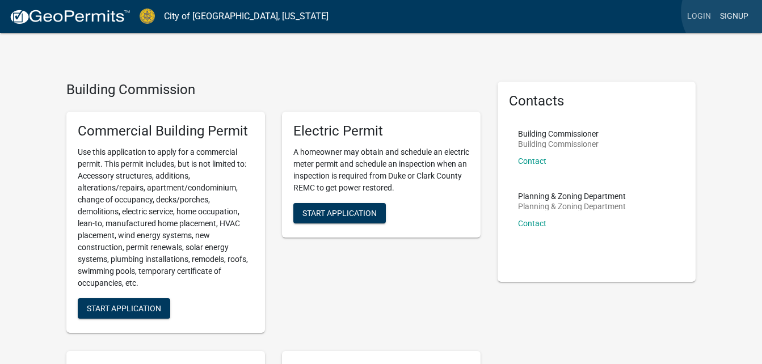
click at [727, 12] on link "Signup" at bounding box center [733, 17] width 37 height 22
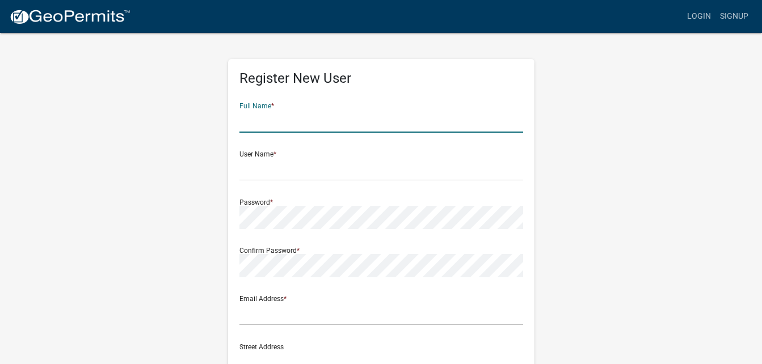
click at [306, 126] on input "text" at bounding box center [381, 120] width 284 height 23
type input "K"
type input "[PERSON_NAME] [PERSON_NAME] Murcia"
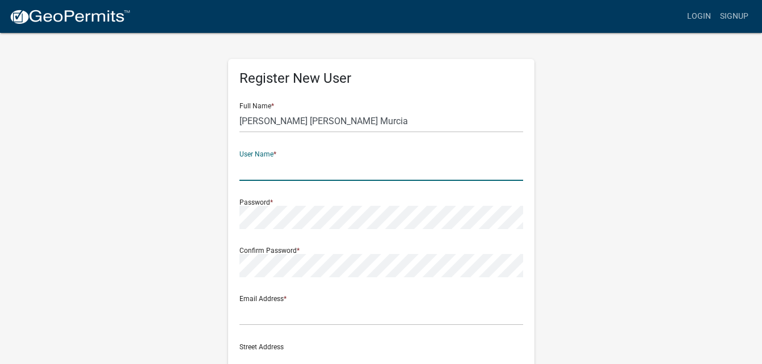
click at [260, 171] on input "text" at bounding box center [381, 169] width 284 height 23
type input "RodriguezRemodeling"
click at [269, 199] on div "Password *" at bounding box center [381, 209] width 284 height 39
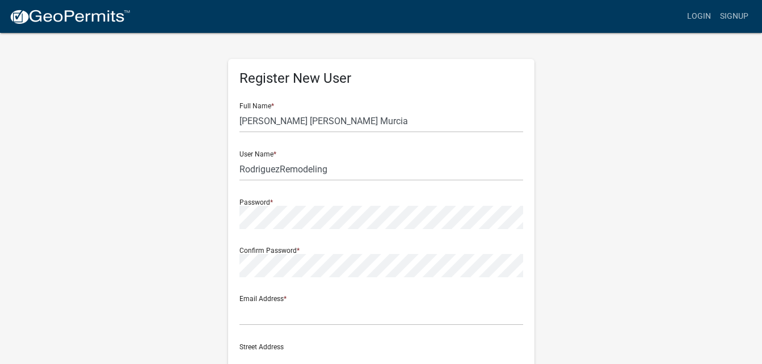
click at [243, 201] on div "Password *" at bounding box center [381, 209] width 284 height 39
drag, startPoint x: 256, startPoint y: 200, endPoint x: 244, endPoint y: 202, distance: 11.6
click at [244, 202] on div "Password *" at bounding box center [381, 209] width 284 height 39
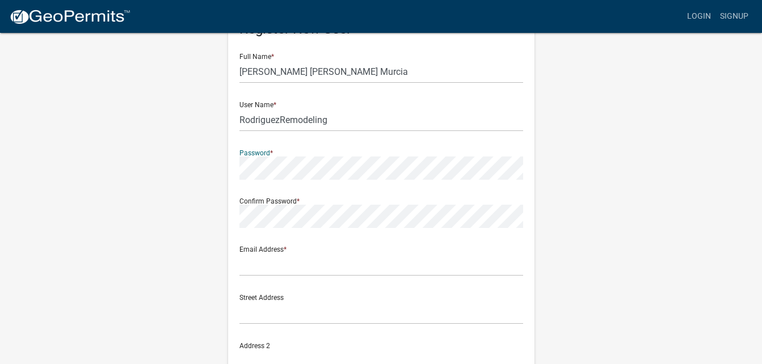
scroll to position [49, 0]
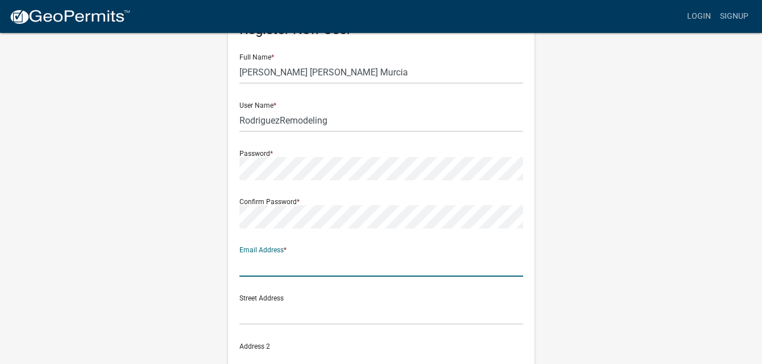
click at [309, 266] on input "text" at bounding box center [381, 265] width 284 height 23
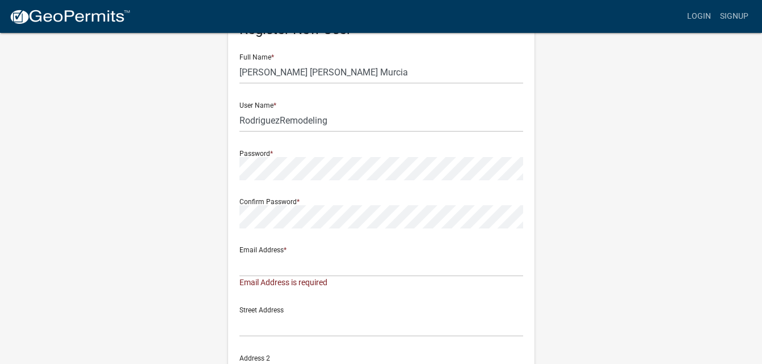
click at [565, 197] on div "Register New User Full Name * [PERSON_NAME] [PERSON_NAME] Murcia User Name * Ro…" at bounding box center [381, 292] width 647 height 619
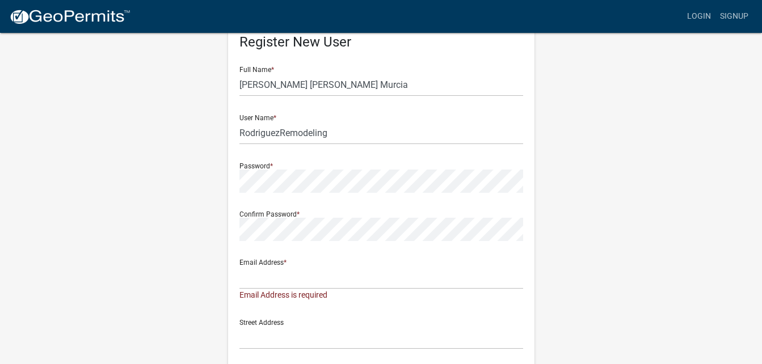
scroll to position [0, 0]
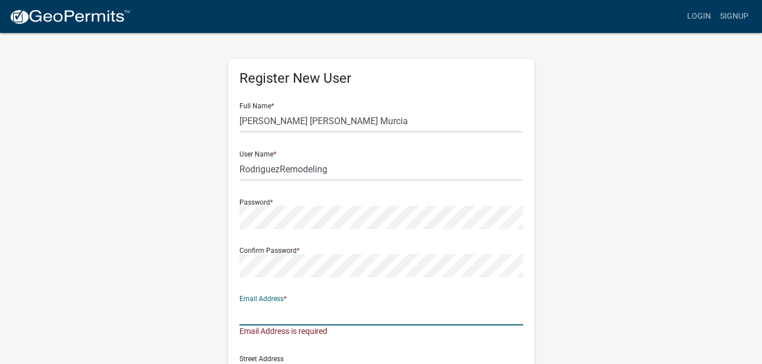
click at [276, 311] on input "text" at bounding box center [381, 313] width 284 height 23
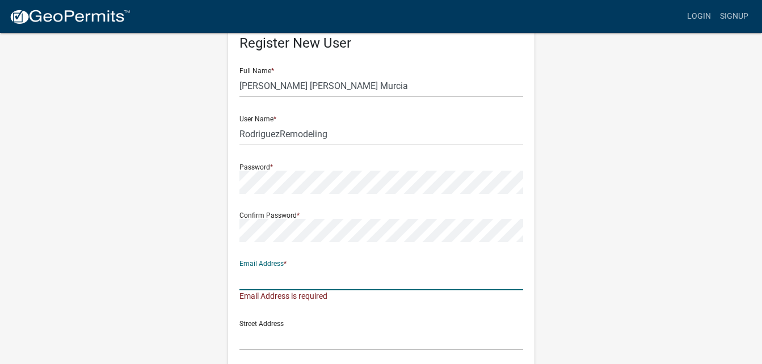
scroll to position [36, 0]
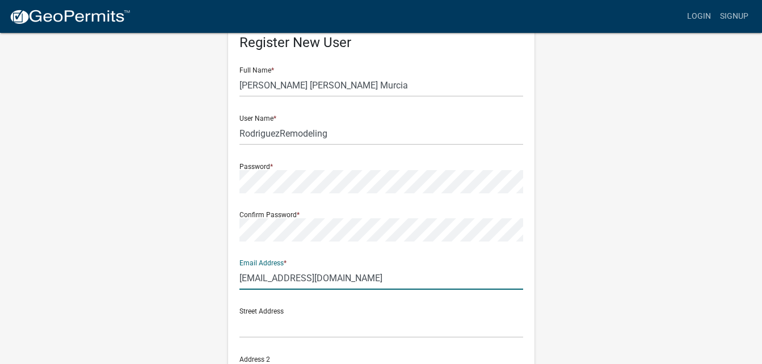
type input "[EMAIL_ADDRESS][DOMAIN_NAME]"
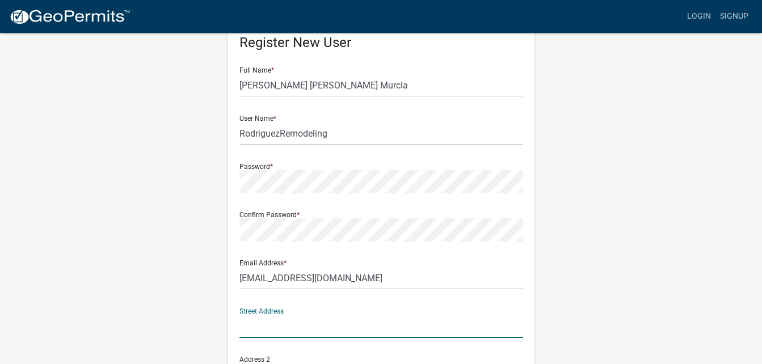
click at [264, 328] on input "text" at bounding box center [381, 326] width 284 height 23
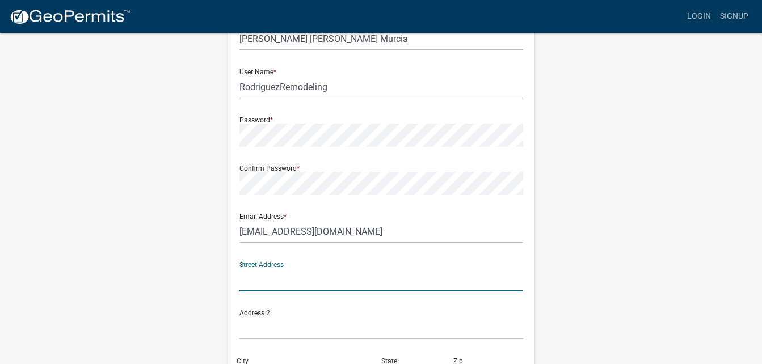
scroll to position [84, 0]
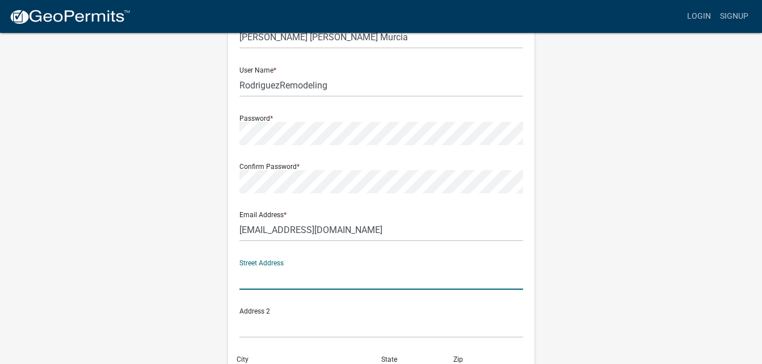
click at [269, 280] on input "text" at bounding box center [381, 278] width 284 height 23
type input "[STREET_ADDRESS][PERSON_NAME]"
type input "[GEOGRAPHIC_DATA]"
type input "ky"
type input "40219"
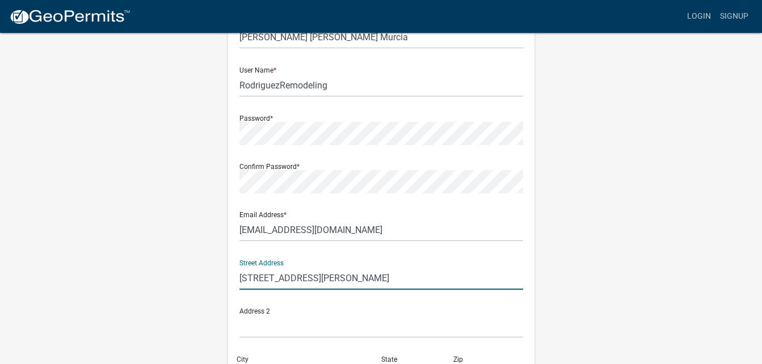
type input "5026448155"
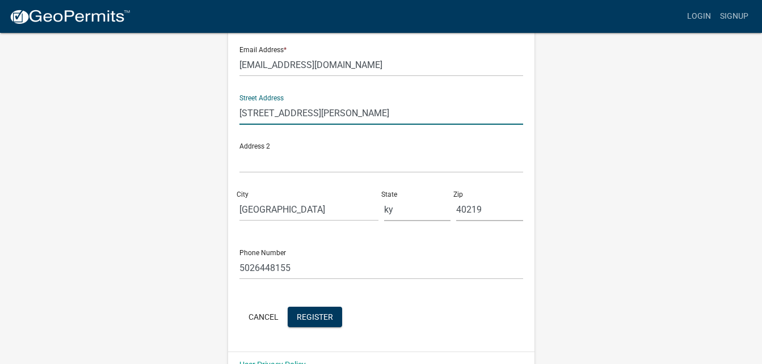
scroll to position [275, 0]
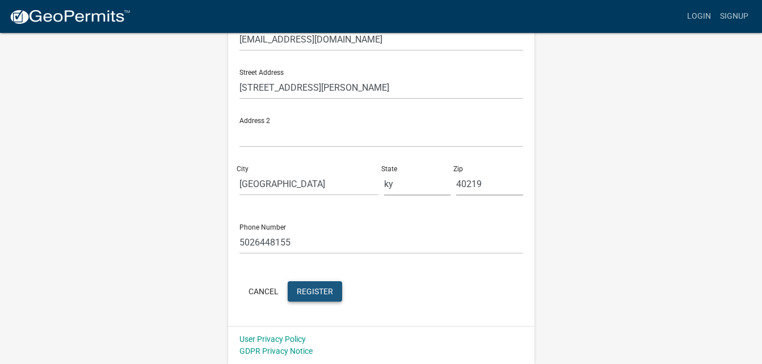
click at [310, 288] on span "Register" at bounding box center [315, 290] width 36 height 9
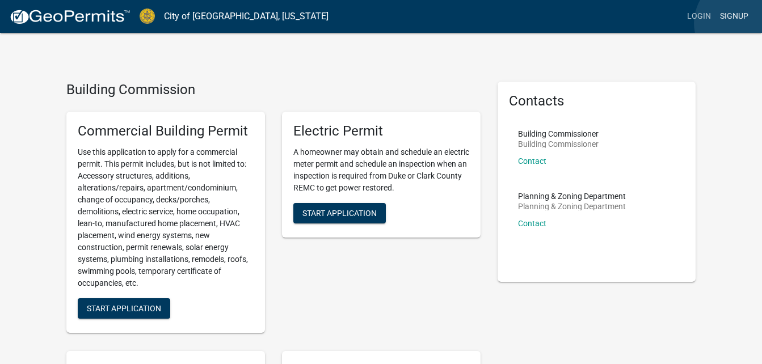
click at [740, 23] on link "Signup" at bounding box center [733, 17] width 37 height 22
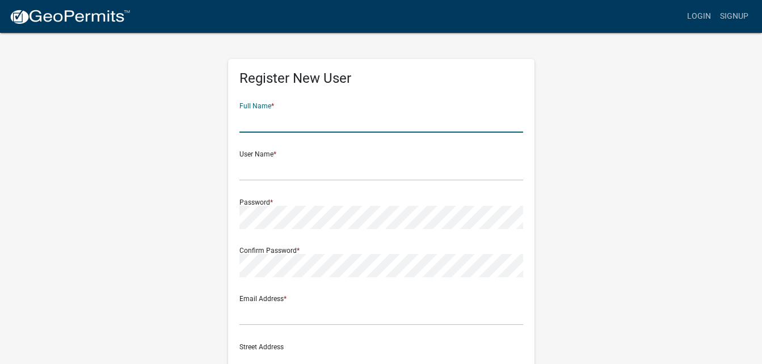
click at [347, 123] on input "text" at bounding box center [381, 120] width 284 height 23
type input "[PERSON_NAME] [PERSON_NAME] Murcia"
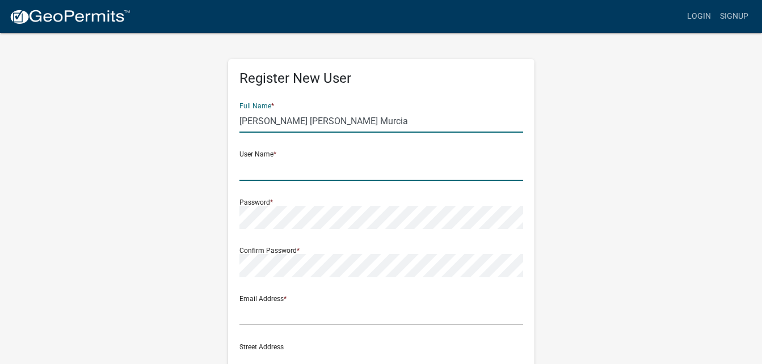
type input "RodriguezRemodeling"
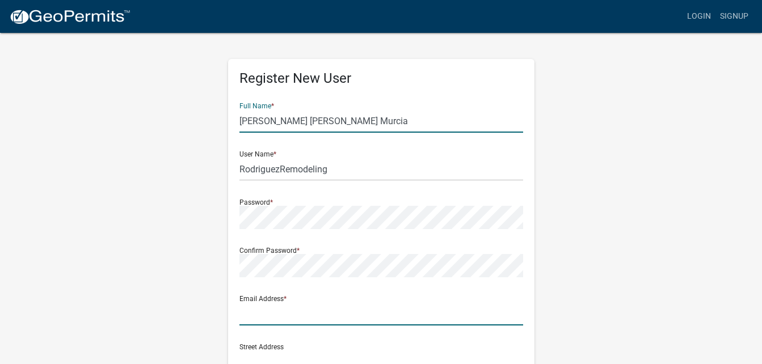
type input "[EMAIL_ADDRESS][DOMAIN_NAME]"
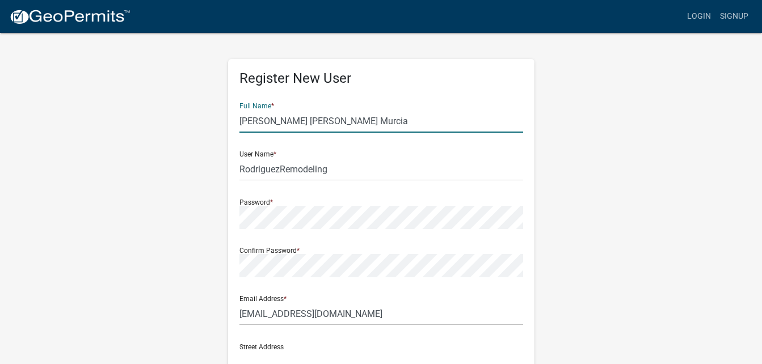
type input "[STREET_ADDRESS][PERSON_NAME]"
type input "[GEOGRAPHIC_DATA]"
type input "ky"
type input "40219"
type input "5026448155"
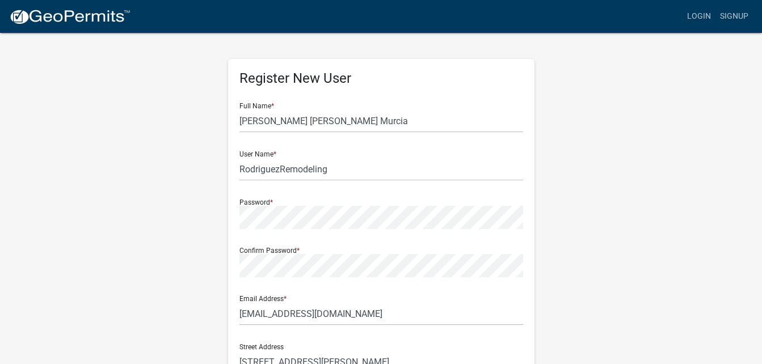
click at [44, 194] on wm-register-view "more_horiz Login Signup Register New User Full Name * [PERSON_NAME] [PERSON_NAM…" at bounding box center [381, 319] width 762 height 639
click at [692, 12] on link "Login" at bounding box center [698, 17] width 33 height 22
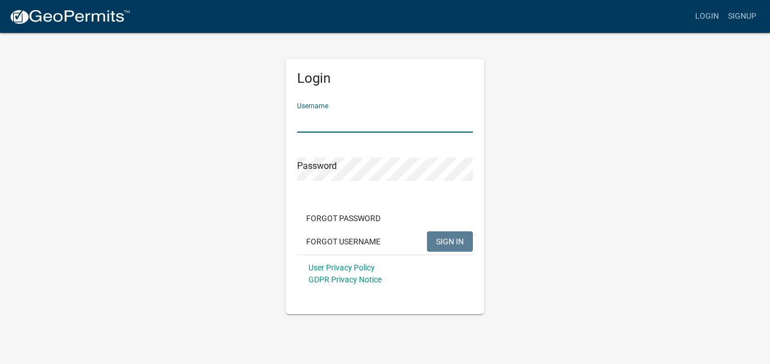
click at [387, 128] on input "Username" at bounding box center [385, 120] width 176 height 23
type input "RodriguezRemodeling"
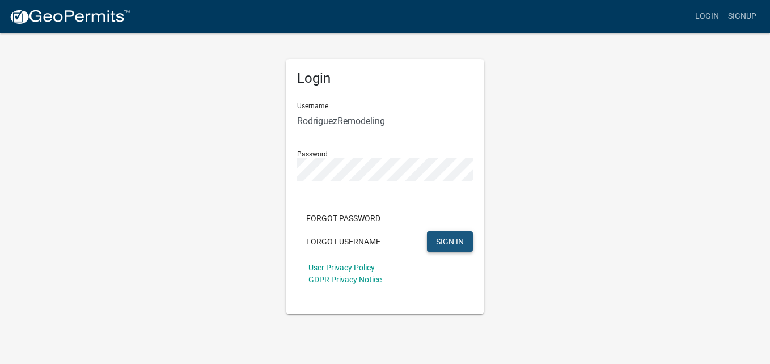
click at [450, 241] on span "SIGN IN" at bounding box center [450, 241] width 28 height 9
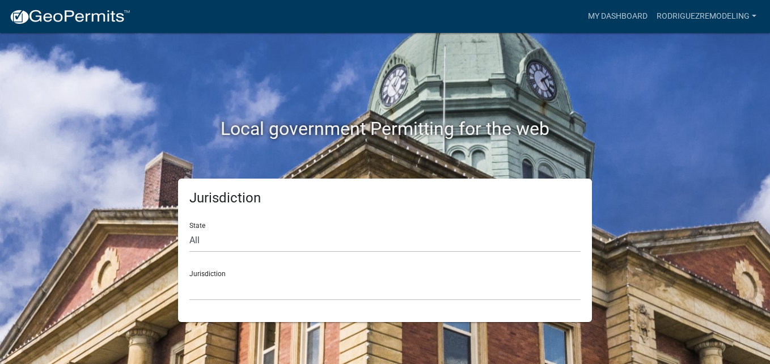
drag, startPoint x: 351, startPoint y: 254, endPoint x: 343, endPoint y: 245, distance: 11.7
click at [343, 245] on form "State All [US_STATE] [US_STATE] [US_STATE] [US_STATE] [US_STATE] [US_STATE] [US…" at bounding box center [384, 256] width 391 height 87
click at [343, 245] on select "All [US_STATE] [US_STATE] [US_STATE] [US_STATE] [US_STATE] [US_STATE] [US_STATE…" at bounding box center [384, 240] width 391 height 23
select select "[US_STATE]"
click at [189, 229] on select "All [US_STATE] [US_STATE] [US_STATE] [US_STATE] [US_STATE] [US_STATE] [US_STATE…" at bounding box center [384, 240] width 391 height 23
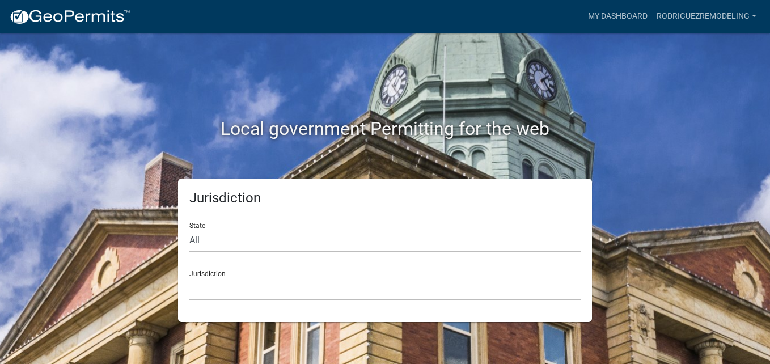
click at [212, 271] on div "Jurisdiction City of [GEOGRAPHIC_DATA], [US_STATE] City of [GEOGRAPHIC_DATA], […" at bounding box center [384, 280] width 391 height 39
click at [241, 276] on div "Jurisdiction City of [GEOGRAPHIC_DATA], [US_STATE] City of [GEOGRAPHIC_DATA], […" at bounding box center [384, 280] width 391 height 39
click at [221, 275] on div "Jurisdiction City of [GEOGRAPHIC_DATA], [US_STATE] City of [GEOGRAPHIC_DATA], […" at bounding box center [384, 280] width 391 height 39
drag, startPoint x: 362, startPoint y: 280, endPoint x: 253, endPoint y: 128, distance: 186.5
click at [253, 128] on div "Local government Permitting for the web Jurisdiction State All [US_STATE] [US_S…" at bounding box center [385, 177] width 647 height 289
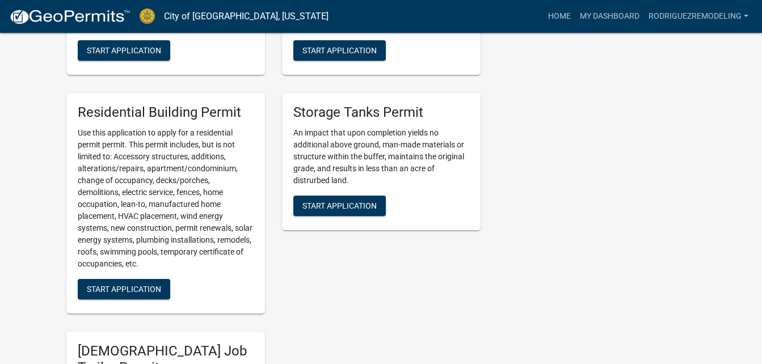
scroll to position [611, 0]
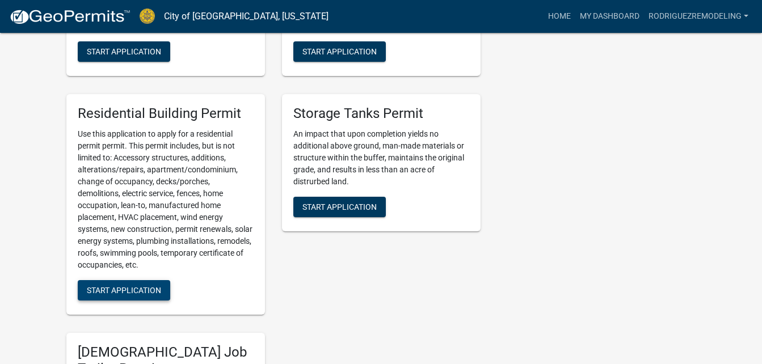
click at [106, 289] on span "Start Application" at bounding box center [124, 290] width 74 height 9
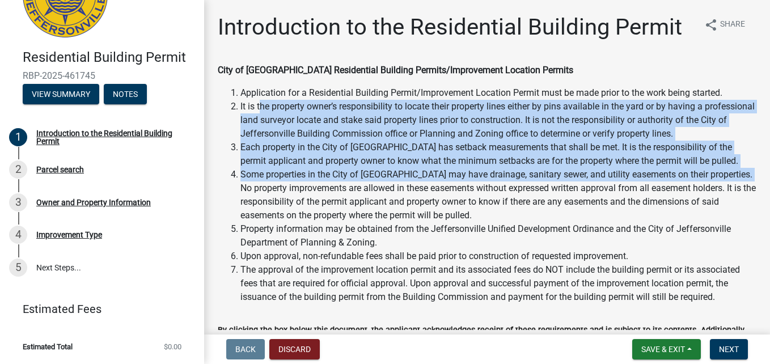
drag, startPoint x: 260, startPoint y: 103, endPoint x: 214, endPoint y: 185, distance: 93.9
click at [214, 185] on div "City of [GEOGRAPHIC_DATA] Residential Building Permits/Improvement Location Per…" at bounding box center [487, 184] width 556 height 240
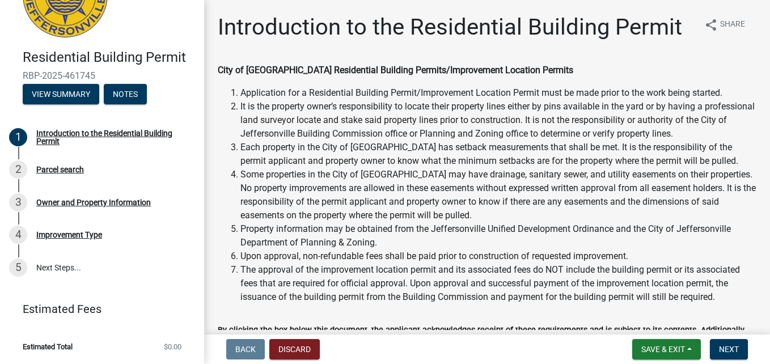
click at [482, 95] on li "Application for a Residential Building Permit/Improvement Location Permit must …" at bounding box center [498, 93] width 516 height 14
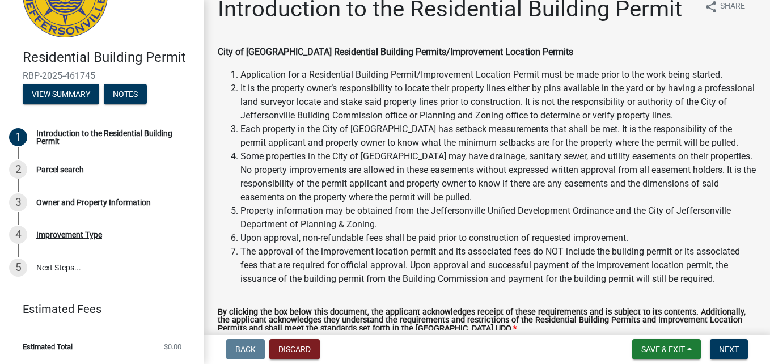
scroll to position [19, 0]
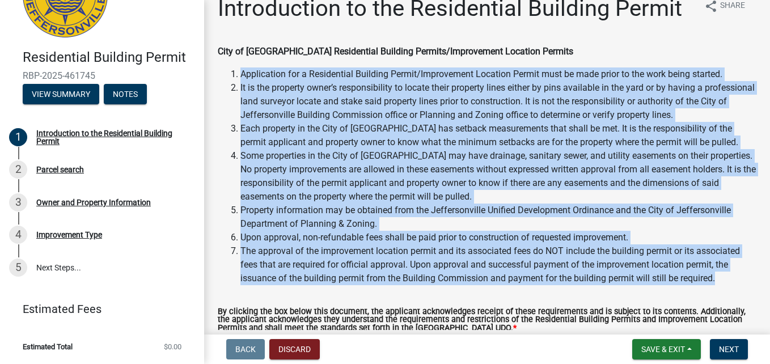
drag, startPoint x: 233, startPoint y: 68, endPoint x: 726, endPoint y: 288, distance: 540.0
click at [726, 288] on wm-data-entity-input "City of [GEOGRAPHIC_DATA] Residential Building Permits/Improvement Location Per…" at bounding box center [487, 170] width 539 height 250
drag, startPoint x: 726, startPoint y: 288, endPoint x: 657, endPoint y: 269, distance: 71.7
copy ol "Loremipsumd sit a Consectetur Adipisci Elitse/Doeiusmodte Incididu Utlabo etdo …"
click at [446, 205] on li "Property information may be obtained from the Jeffersonville Unified Developmen…" at bounding box center [498, 217] width 516 height 27
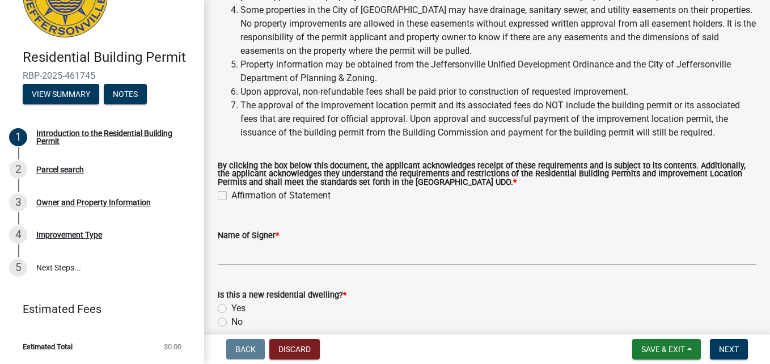
scroll to position [166, 0]
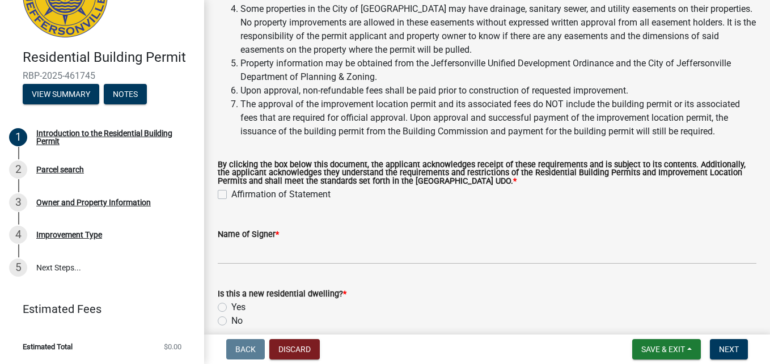
drag, startPoint x: 216, startPoint y: 160, endPoint x: 267, endPoint y: 182, distance: 55.1
drag, startPoint x: 267, startPoint y: 182, endPoint x: 219, endPoint y: 163, distance: 51.2
click at [219, 163] on label "By clicking the box below this document, the applicant acknowledges receipt of …" at bounding box center [487, 173] width 539 height 24
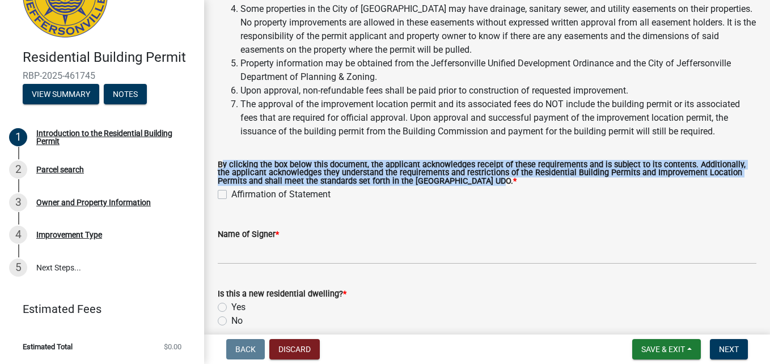
drag, startPoint x: 219, startPoint y: 163, endPoint x: 449, endPoint y: 181, distance: 230.4
click at [449, 181] on label "By clicking the box below this document, the applicant acknowledges receipt of …" at bounding box center [487, 173] width 539 height 24
drag, startPoint x: 449, startPoint y: 181, endPoint x: 428, endPoint y: 176, distance: 21.0
copy label "By clicking the box below this document, the applicant acknowledges receipt of …"
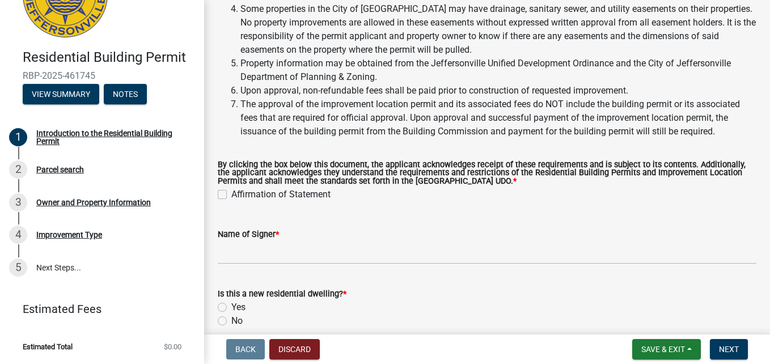
click at [228, 192] on div "Affirmation of Statement" at bounding box center [487, 195] width 539 height 14
click at [231, 193] on label "Affirmation of Statement" at bounding box center [280, 195] width 99 height 14
click at [231, 193] on input "Affirmation of Statement" at bounding box center [234, 191] width 7 height 7
checkbox input "true"
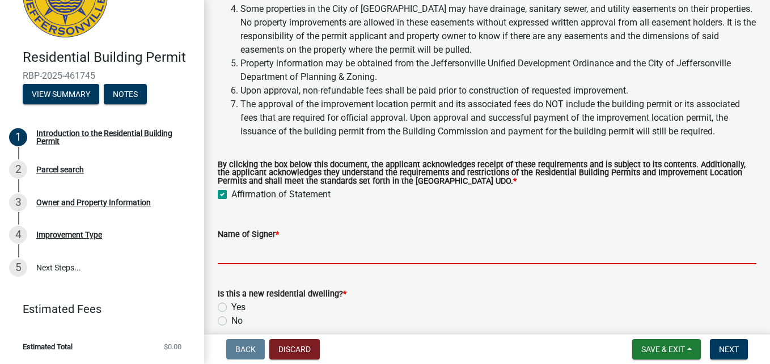
click at [253, 254] on input "Name of Signer *" at bounding box center [487, 252] width 539 height 23
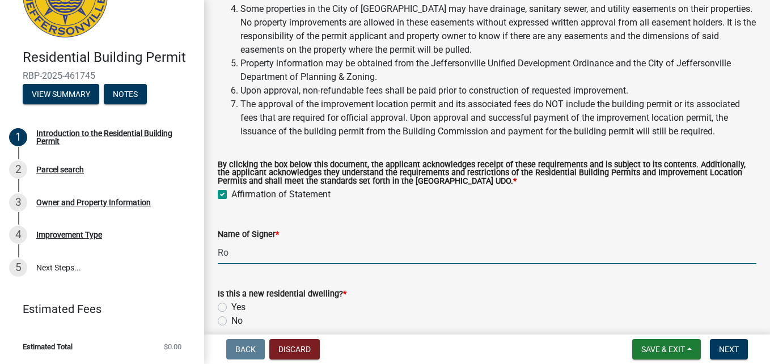
type input "R"
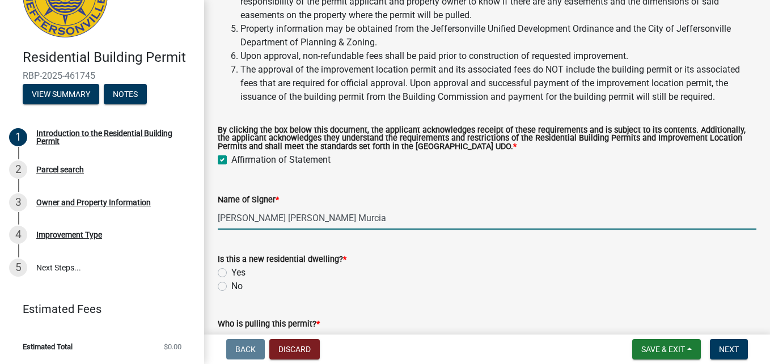
scroll to position [201, 0]
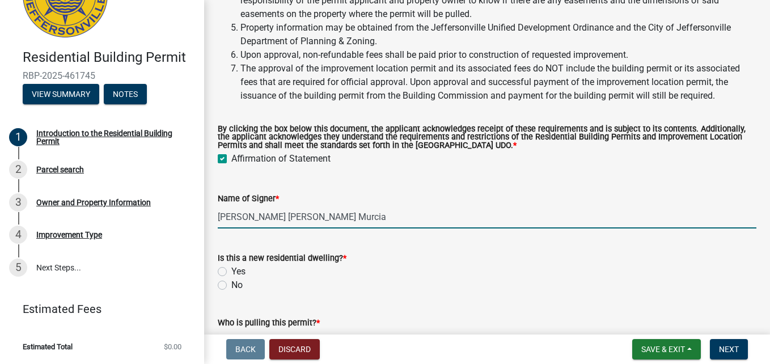
type input "[PERSON_NAME] [PERSON_NAME] Murcia"
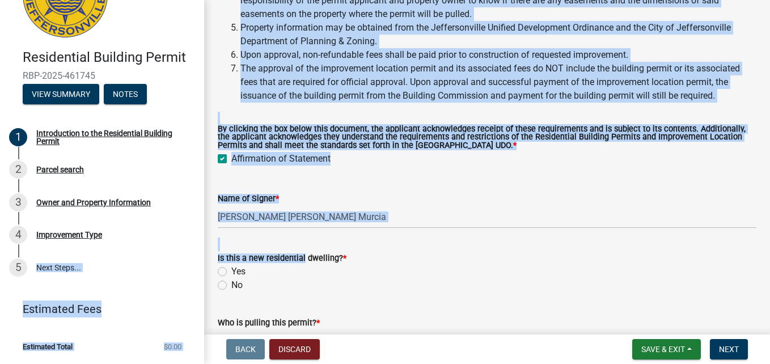
drag, startPoint x: 301, startPoint y: 255, endPoint x: 201, endPoint y: 259, distance: 99.9
click at [201, 259] on div "Residential Building Permit RBP-2025-461745 View Summary Notes 1 Introduction t…" at bounding box center [385, 182] width 770 height 364
drag, startPoint x: 201, startPoint y: 259, endPoint x: 223, endPoint y: 258, distance: 21.6
click at [223, 258] on label "Is this a new residential dwelling? *" at bounding box center [282, 259] width 129 height 8
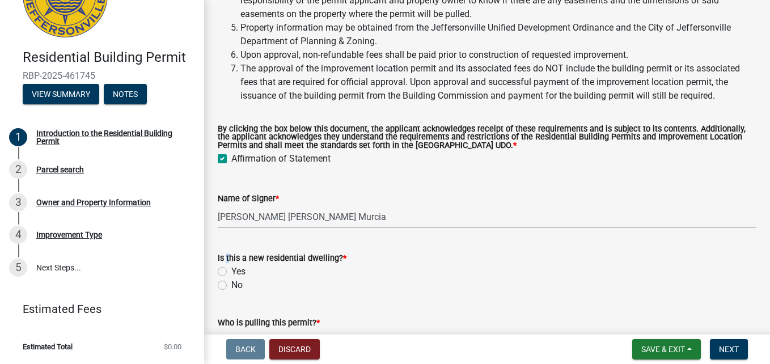
click at [223, 258] on label "Is this a new residential dwelling? *" at bounding box center [282, 259] width 129 height 8
click at [211, 255] on div "Is this a new residential dwelling? * Yes No" at bounding box center [487, 265] width 556 height 54
drag, startPoint x: 215, startPoint y: 256, endPoint x: 361, endPoint y: 258, distance: 146.3
click at [361, 258] on div "Is this a new residential dwelling? * Yes No" at bounding box center [487, 265] width 556 height 54
drag, startPoint x: 361, startPoint y: 258, endPoint x: 307, endPoint y: 256, distance: 54.5
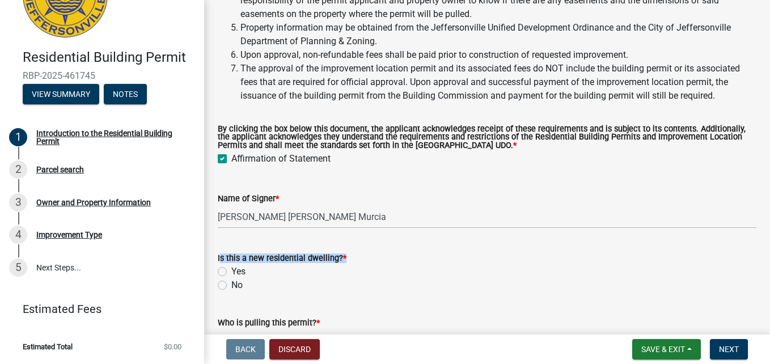
copy label "Is this a new residential dwelling? *"
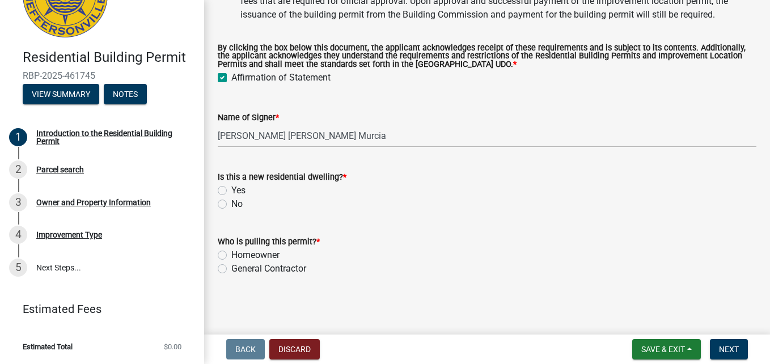
click at [231, 191] on label "Yes" at bounding box center [238, 191] width 14 height 14
click at [231, 191] on input "Yes" at bounding box center [234, 187] width 7 height 7
radio input "true"
click at [231, 265] on label "General Contractor" at bounding box center [268, 269] width 75 height 14
click at [231, 265] on input "General Contractor" at bounding box center [234, 265] width 7 height 7
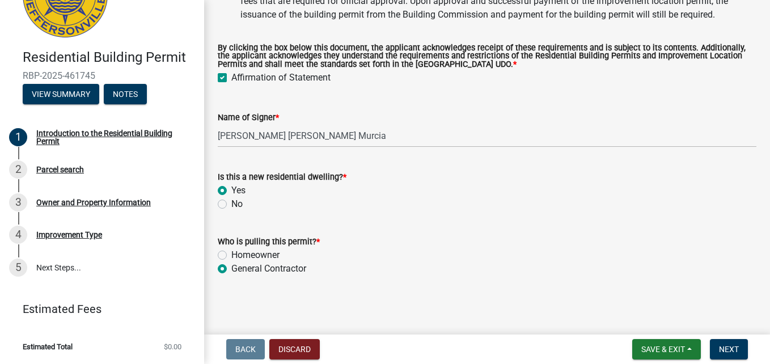
radio input "true"
click at [728, 351] on span "Next" at bounding box center [729, 349] width 20 height 9
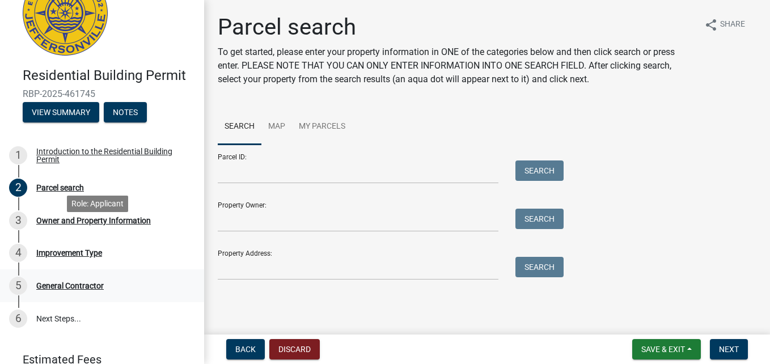
scroll to position [92, 0]
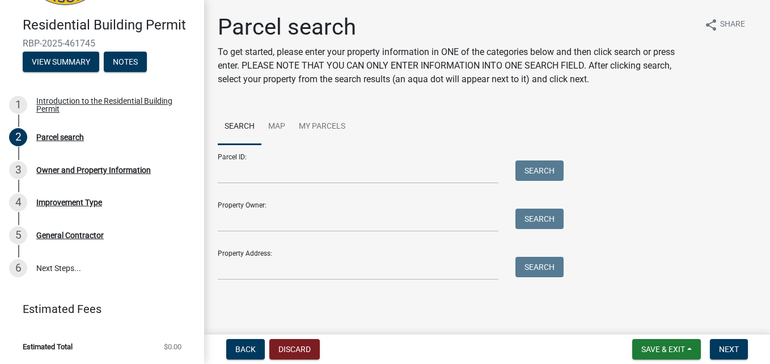
drag, startPoint x: 217, startPoint y: 151, endPoint x: 245, endPoint y: 152, distance: 28.4
click at [245, 152] on div "Parcel search To get started, please enter your property information in ONE of …" at bounding box center [487, 152] width 556 height 277
drag, startPoint x: 238, startPoint y: 154, endPoint x: 205, endPoint y: 155, distance: 32.9
click at [205, 155] on div "Parcel search To get started, please enter your property information in ONE of …" at bounding box center [487, 152] width 566 height 277
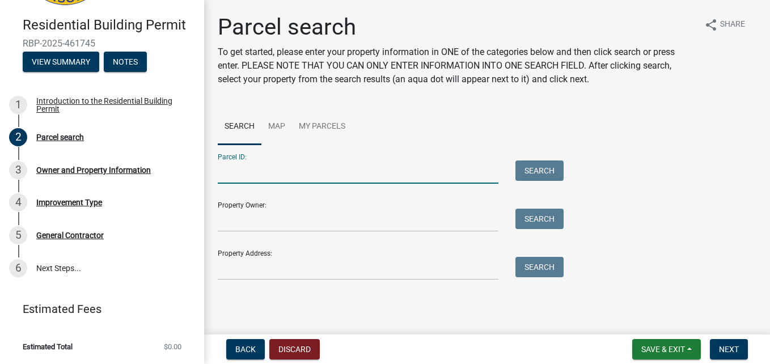
drag, startPoint x: 235, startPoint y: 162, endPoint x: 223, endPoint y: 161, distance: 12.0
click at [223, 161] on input "Parcel ID:" at bounding box center [358, 172] width 281 height 23
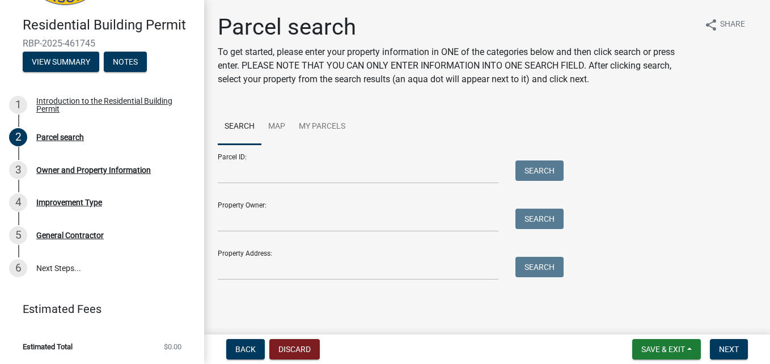
drag, startPoint x: 221, startPoint y: 159, endPoint x: 238, endPoint y: 154, distance: 17.1
click at [238, 154] on div "Parcel ID: Search" at bounding box center [388, 164] width 340 height 39
drag, startPoint x: 238, startPoint y: 154, endPoint x: 214, endPoint y: 153, distance: 23.9
click at [214, 153] on div "Parcel search To get started, please enter your property information in ONE of …" at bounding box center [487, 152] width 556 height 277
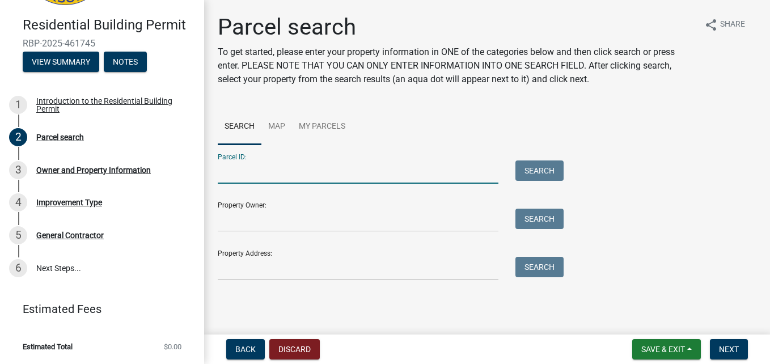
click at [252, 166] on input "Parcel ID:" at bounding box center [358, 172] width 281 height 23
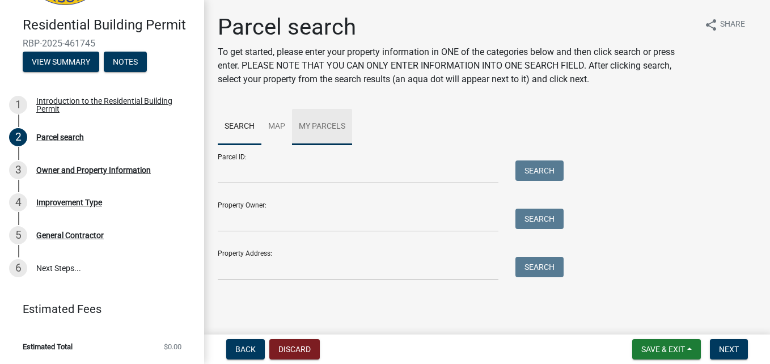
click at [310, 126] on link "My Parcels" at bounding box center [322, 127] width 60 height 36
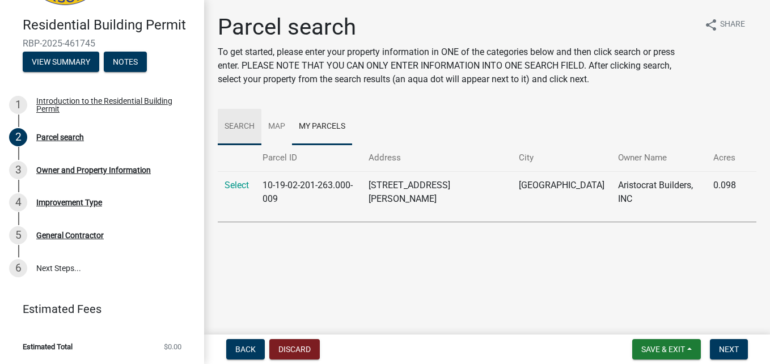
click at [240, 123] on link "Search" at bounding box center [240, 127] width 44 height 36
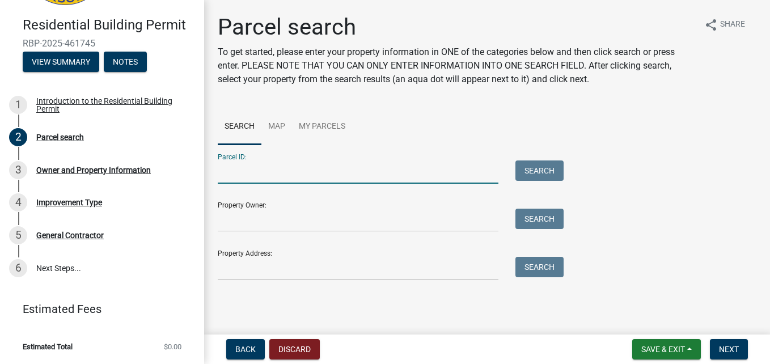
click at [239, 179] on input "Parcel ID:" at bounding box center [358, 172] width 281 height 23
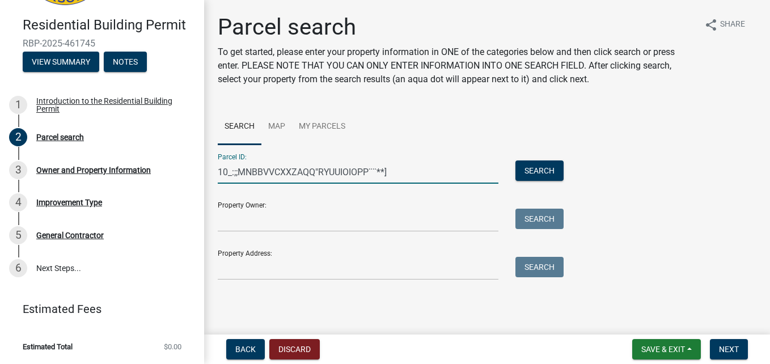
click at [516, 161] on button "Search" at bounding box center [540, 171] width 48 height 20
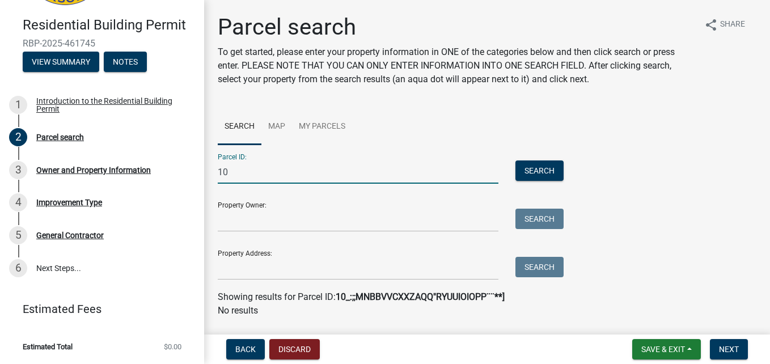
type input "1"
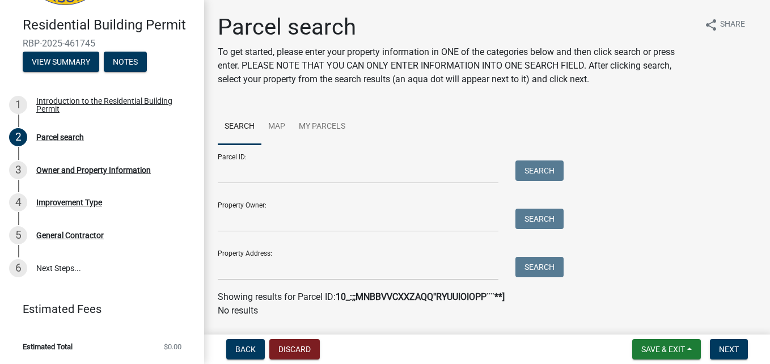
click at [359, 299] on strong "10_:;;MNBBVVCXXZAQQ"RYUUIOIOPP¨¨**]" at bounding box center [420, 297] width 169 height 11
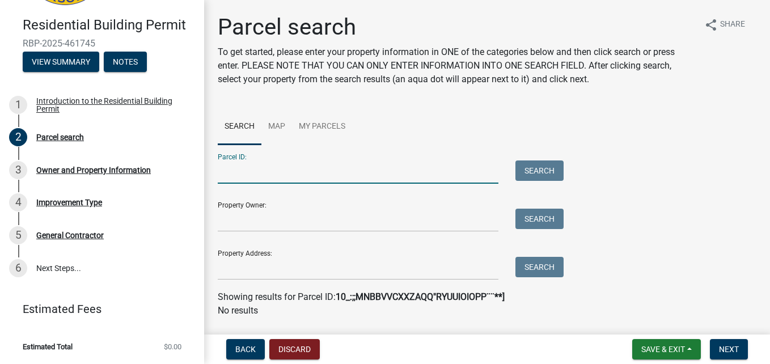
drag, startPoint x: 359, startPoint y: 299, endPoint x: 284, endPoint y: 175, distance: 145.3
click at [284, 175] on input "Parcel ID:" at bounding box center [358, 172] width 281 height 23
type input "h"
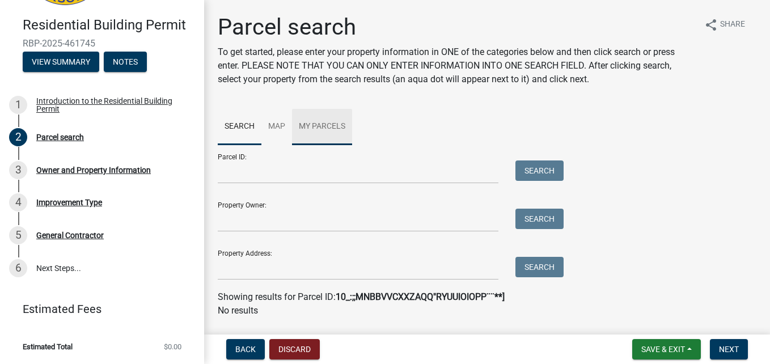
click at [318, 120] on link "My Parcels" at bounding box center [322, 127] width 60 height 36
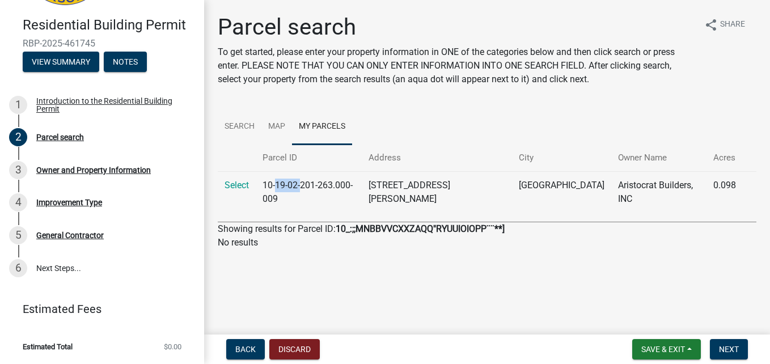
drag, startPoint x: 307, startPoint y: 178, endPoint x: 281, endPoint y: 184, distance: 26.7
click at [281, 184] on td "10-19-02-201-263.000-009" at bounding box center [309, 191] width 106 height 41
drag, startPoint x: 281, startPoint y: 184, endPoint x: 262, endPoint y: 184, distance: 18.7
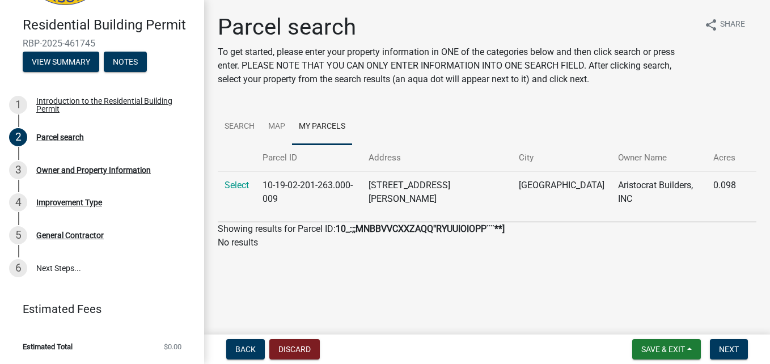
click at [262, 184] on td "10-19-02-201-263.000-009" at bounding box center [309, 191] width 106 height 41
drag, startPoint x: 262, startPoint y: 184, endPoint x: 292, endPoint y: 179, distance: 30.6
copy td "10-19-02-201-263.000-009"
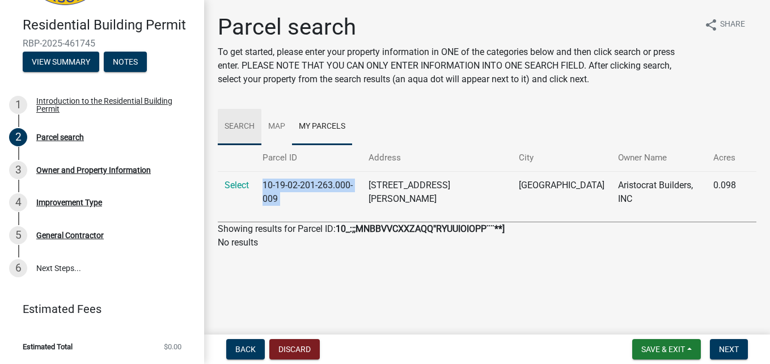
click at [240, 121] on link "Search" at bounding box center [240, 127] width 44 height 36
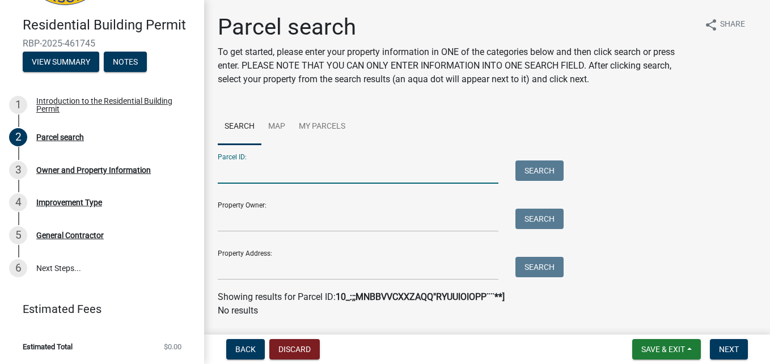
click at [244, 176] on input "Parcel ID:" at bounding box center [358, 172] width 281 height 23
paste input "10-19-02-201-263.000-009"
click at [238, 172] on input "10-19-02-201-263.000-009" at bounding box center [358, 172] width 281 height 23
click at [254, 172] on input "10-20-02-201-263.000-009" at bounding box center [358, 172] width 281 height 23
click at [268, 172] on input "10-20-00-201-263.000-009" at bounding box center [358, 172] width 281 height 23
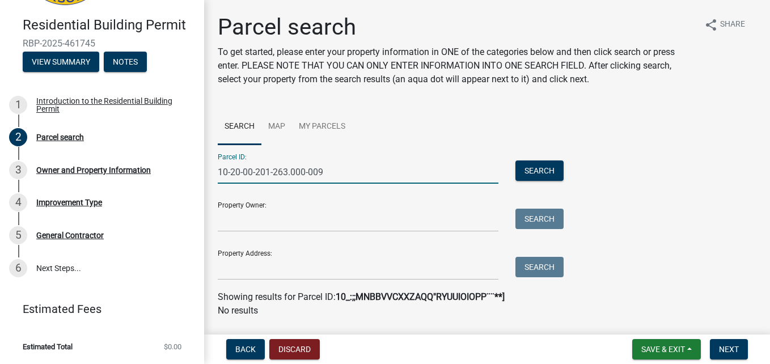
click at [269, 171] on input "10-20-00-201-263.000-009" at bounding box center [358, 172] width 281 height 23
drag, startPoint x: 289, startPoint y: 171, endPoint x: 290, endPoint y: 205, distance: 34.6
click at [290, 205] on form "Parcel ID: 10-20-00-500-263.000-009 Search Property Owner: Search Property Addr…" at bounding box center [388, 213] width 340 height 136
type input "10-20-00-500-038.000-009"
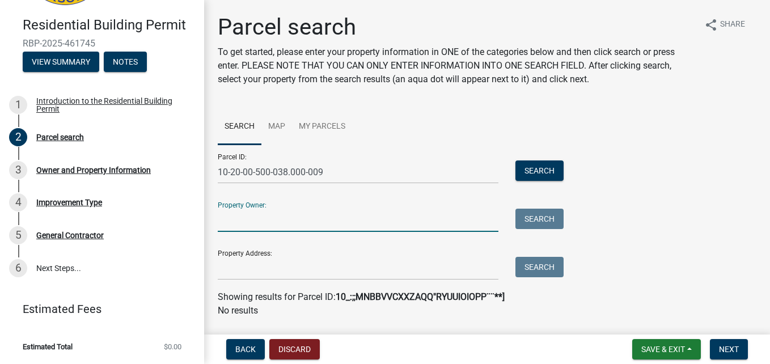
click at [294, 229] on input "Property Owner:" at bounding box center [358, 220] width 281 height 23
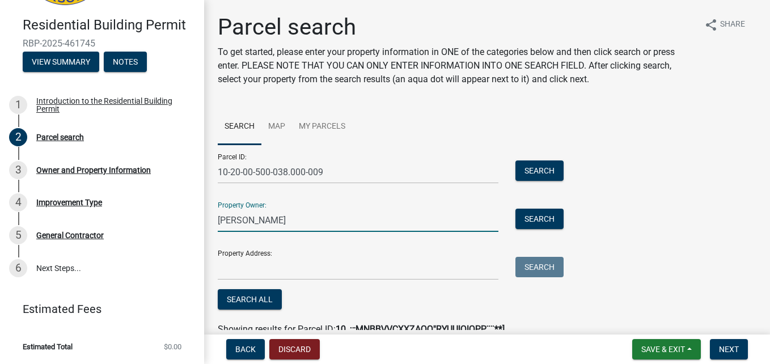
type input "[PERSON_NAME]"
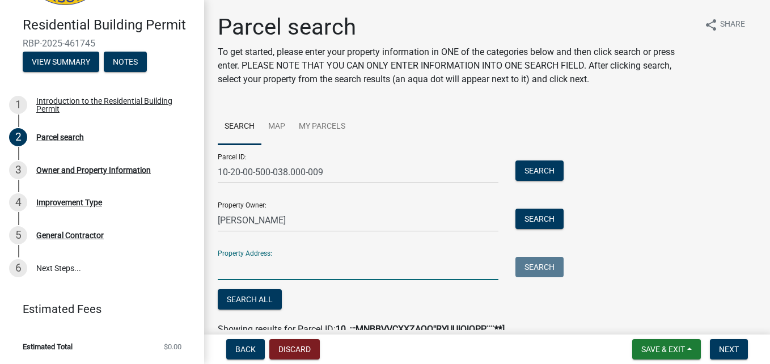
click at [250, 272] on input "Property Address:" at bounding box center [358, 268] width 281 height 23
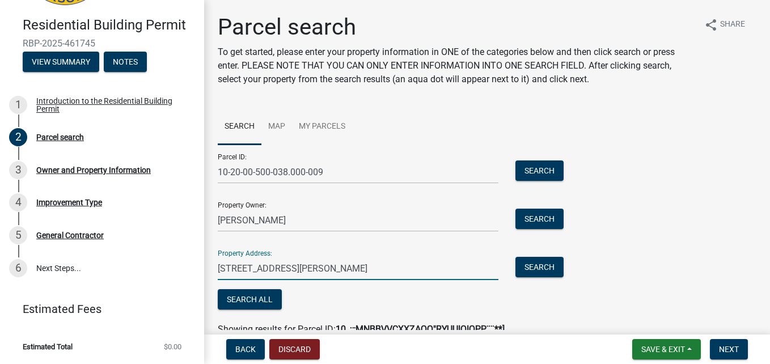
scroll to position [64, 0]
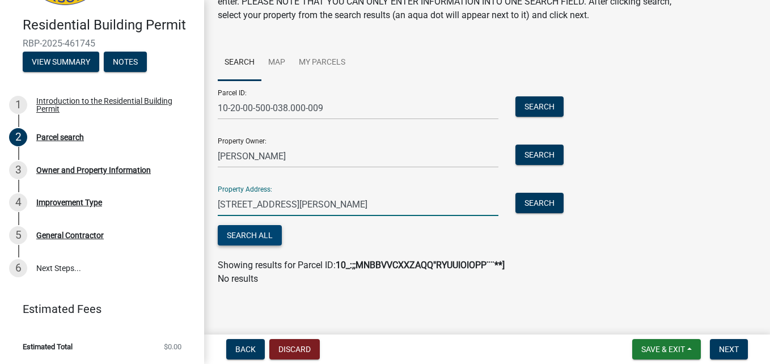
type input "[STREET_ADDRESS][PERSON_NAME]"
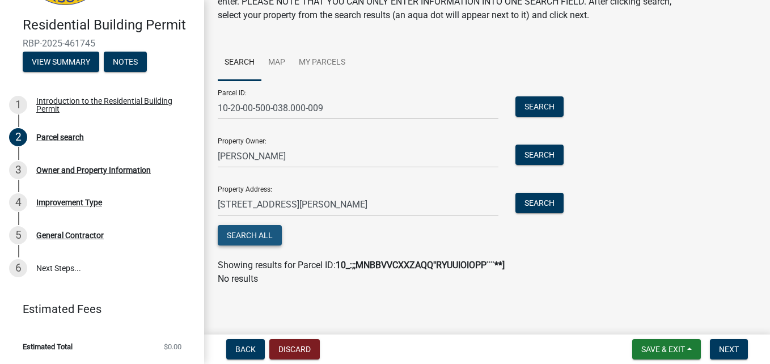
click at [267, 235] on button "Search All" at bounding box center [250, 235] width 64 height 20
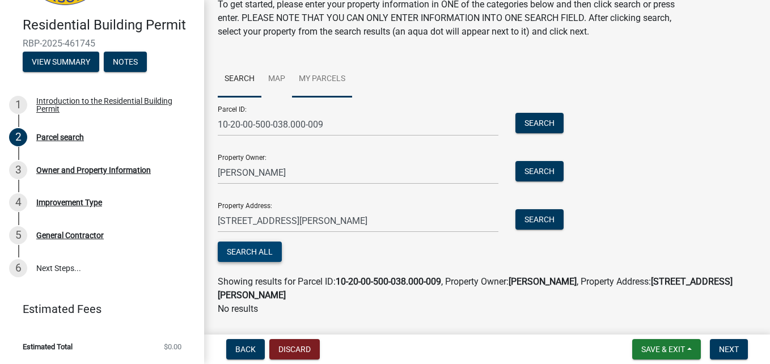
scroll to position [78, 0]
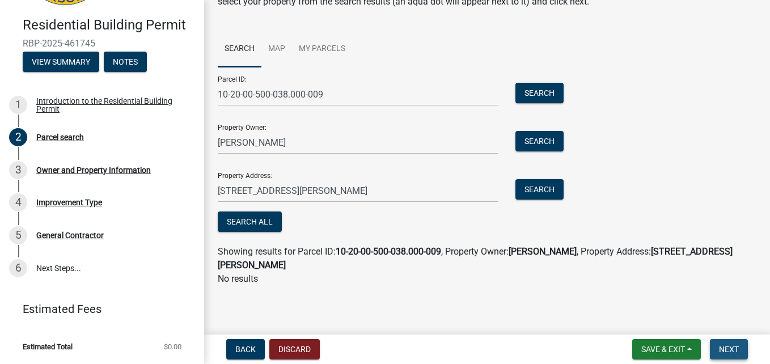
click at [726, 352] on span "Next" at bounding box center [729, 349] width 20 height 9
click at [265, 222] on button "Search All" at bounding box center [250, 222] width 64 height 20
click at [537, 91] on button "Search" at bounding box center [540, 93] width 48 height 20
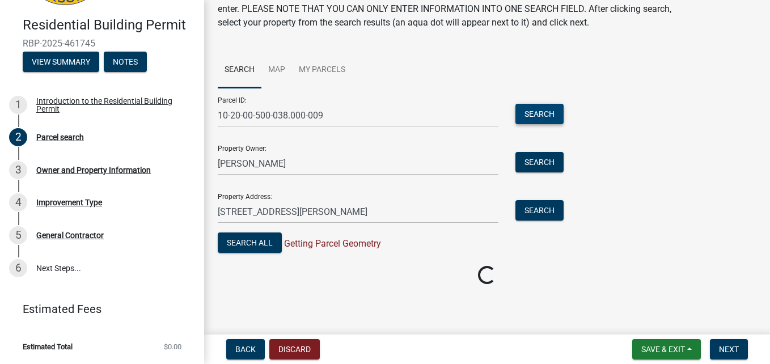
scroll to position [64, 0]
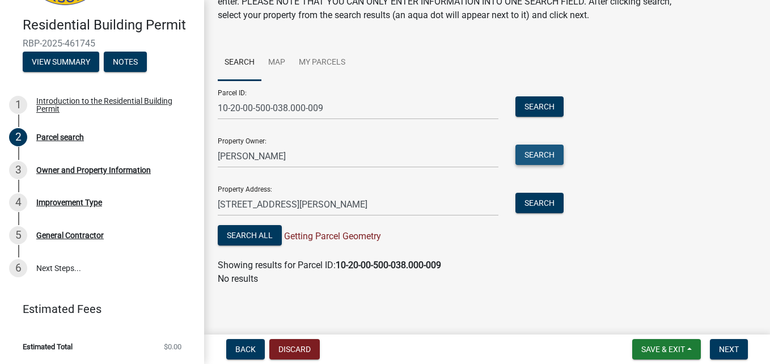
click at [543, 149] on button "Search" at bounding box center [540, 155] width 48 height 20
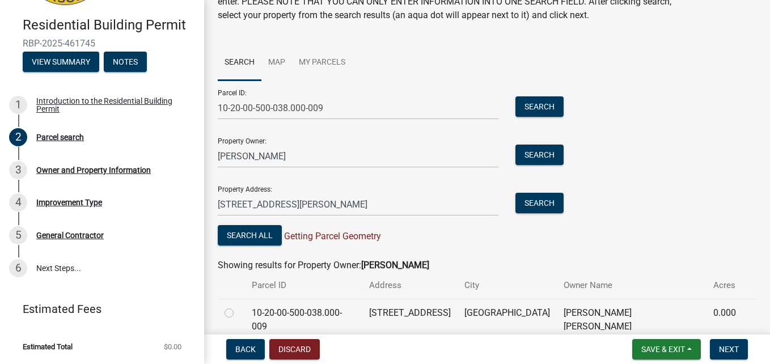
click at [238, 306] on label at bounding box center [238, 306] width 0 height 0
click at [238, 308] on input "radio" at bounding box center [241, 309] width 7 height 7
radio input "true"
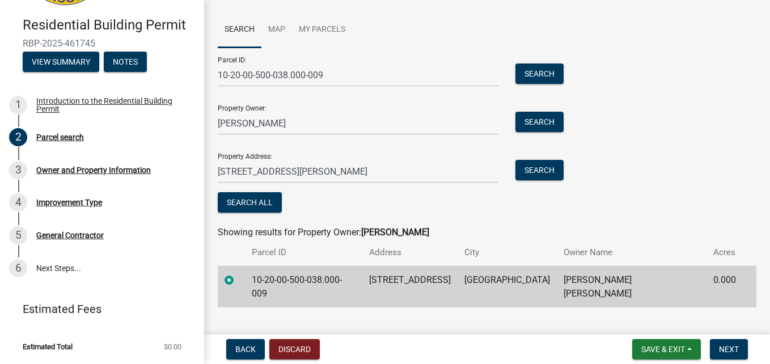
scroll to position [102, 0]
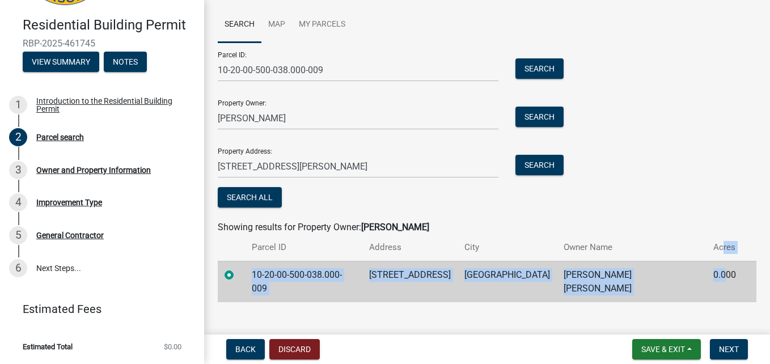
drag, startPoint x: 708, startPoint y: 260, endPoint x: 708, endPoint y: 272, distance: 11.9
click at [708, 272] on table "Parcel ID Address City Owner Name Acres 10-20-00-500-038.000-009 [STREET_ADDRES…" at bounding box center [487, 268] width 539 height 68
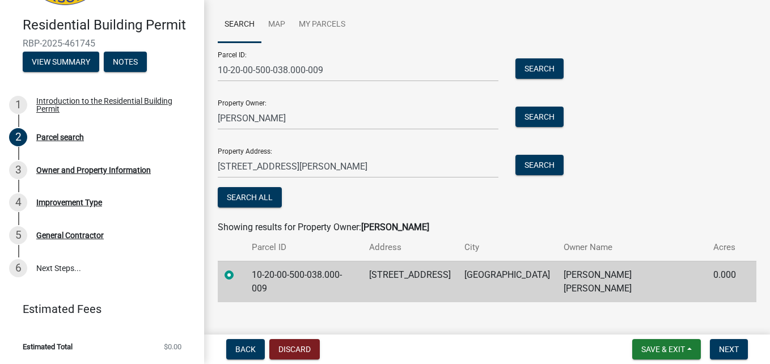
click at [724, 277] on td "0.000" at bounding box center [725, 281] width 36 height 41
click at [717, 276] on td "0.000" at bounding box center [725, 281] width 36 height 41
click at [723, 275] on td "0.000" at bounding box center [725, 281] width 36 height 41
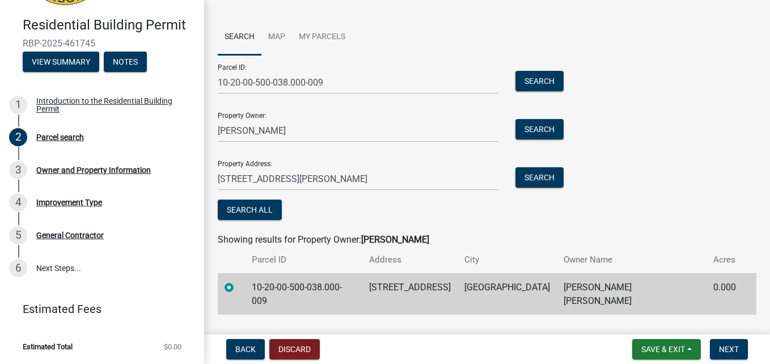
scroll to position [105, 0]
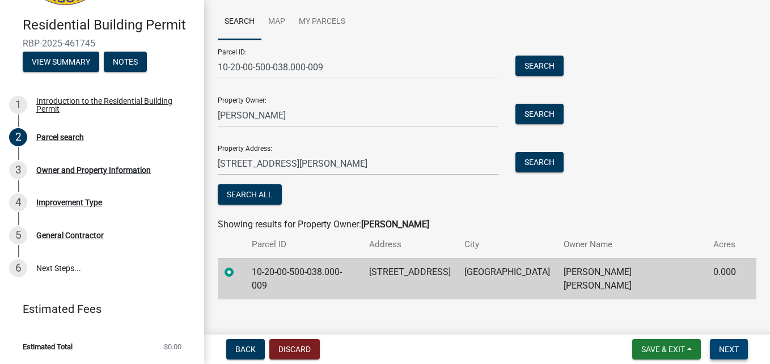
click at [724, 349] on span "Next" at bounding box center [729, 349] width 20 height 9
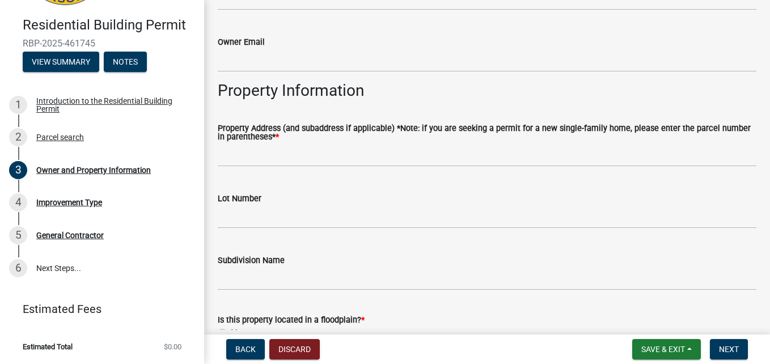
scroll to position [506, 0]
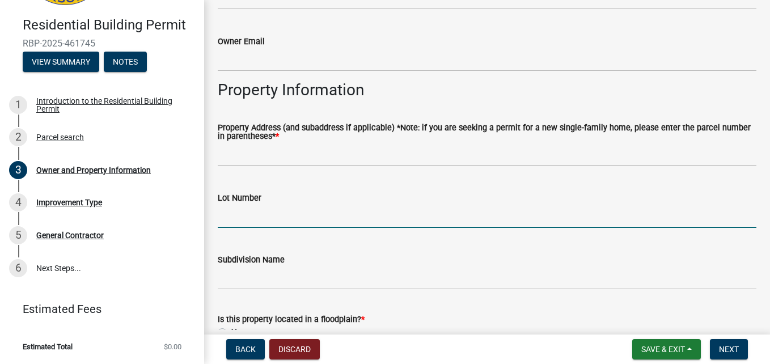
click at [312, 225] on input "Lot Number" at bounding box center [487, 216] width 539 height 23
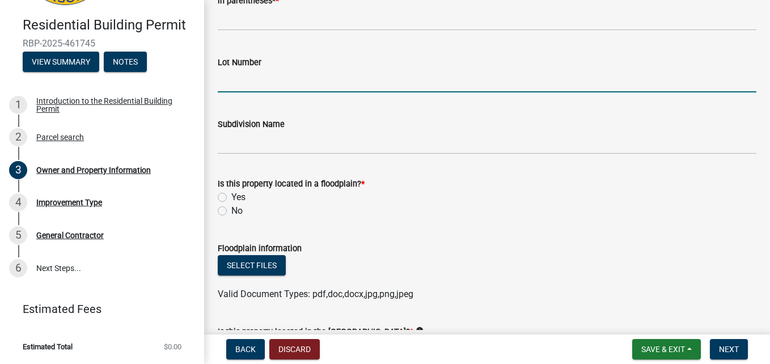
scroll to position [641, 0]
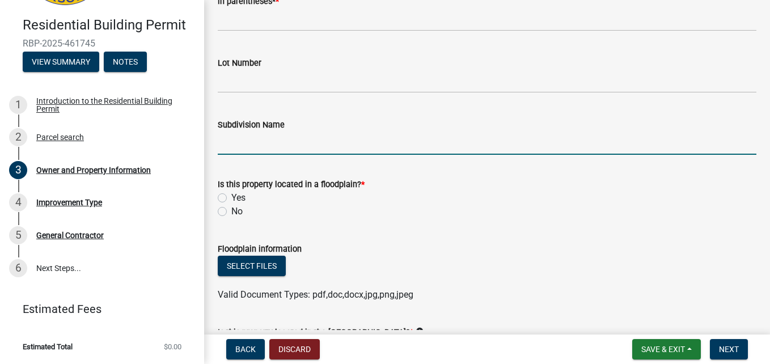
click at [250, 153] on input "Subdivision Name" at bounding box center [487, 143] width 539 height 23
click at [238, 142] on input "River side" at bounding box center [487, 143] width 539 height 23
click at [280, 146] on input "[GEOGRAPHIC_DATA]" at bounding box center [487, 143] width 539 height 23
type input "[GEOGRAPHIC_DATA]"
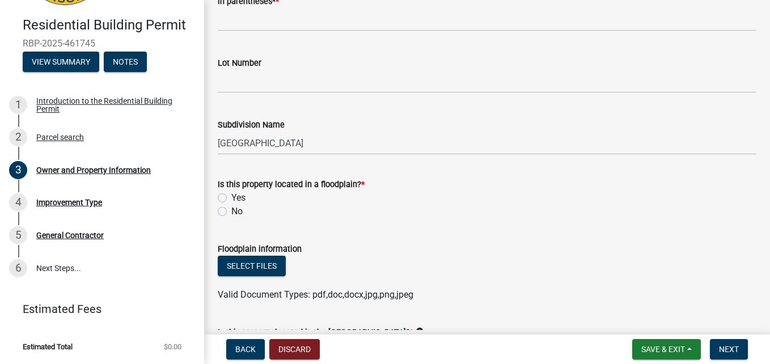
drag, startPoint x: 229, startPoint y: 214, endPoint x: 222, endPoint y: 210, distance: 8.4
click at [222, 210] on div "No" at bounding box center [487, 212] width 539 height 14
click at [231, 210] on label "No" at bounding box center [236, 212] width 11 height 14
click at [231, 210] on input "No" at bounding box center [234, 208] width 7 height 7
radio input "true"
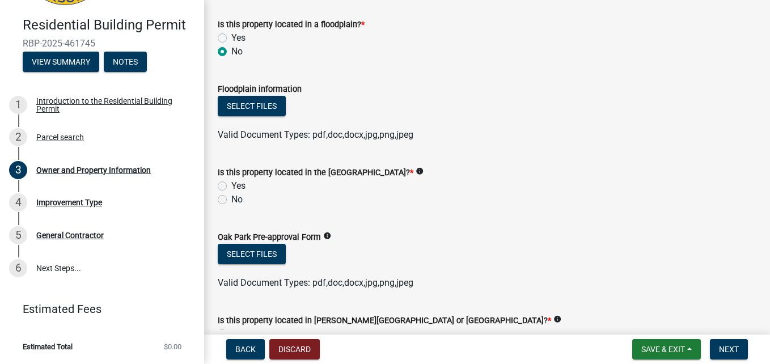
scroll to position [801, 0]
click at [231, 186] on label "Yes" at bounding box center [238, 186] width 14 height 14
click at [231, 186] on input "Yes" at bounding box center [234, 182] width 7 height 7
radio input "true"
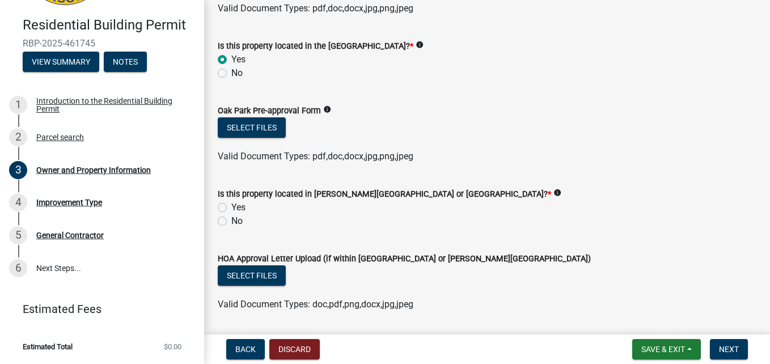
scroll to position [930, 0]
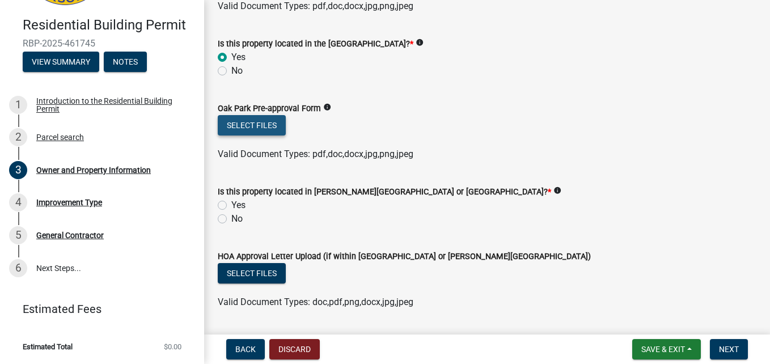
click at [273, 125] on button "Select files" at bounding box center [252, 125] width 68 height 20
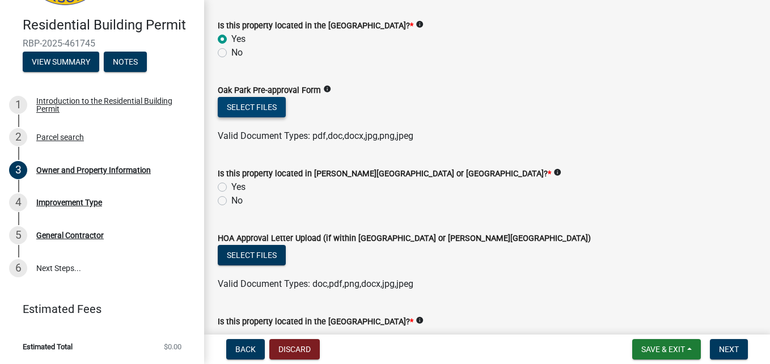
scroll to position [951, 0]
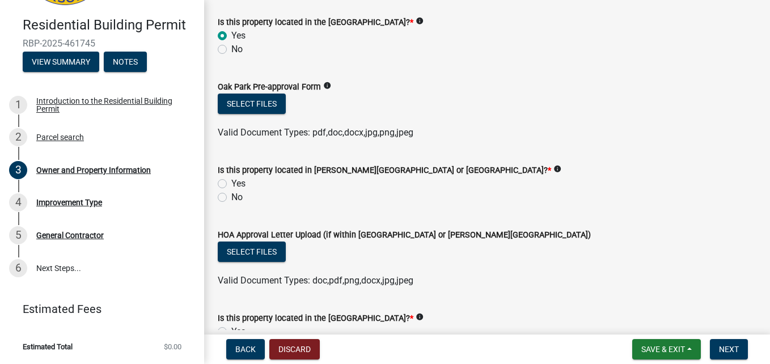
click at [219, 192] on div "No" at bounding box center [487, 198] width 539 height 14
click at [231, 197] on label "No" at bounding box center [236, 198] width 11 height 14
click at [231, 197] on input "No" at bounding box center [234, 194] width 7 height 7
radio input "true"
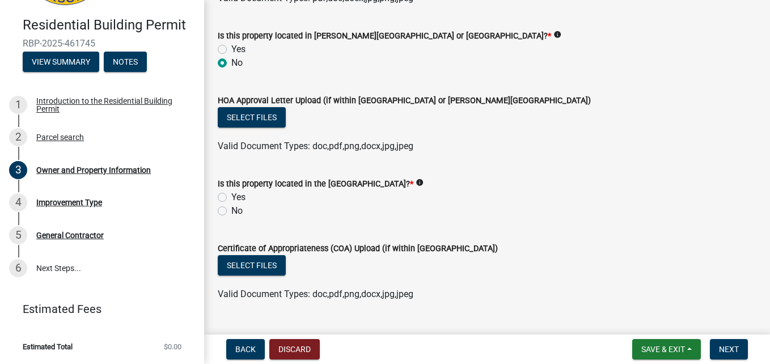
scroll to position [1112, 0]
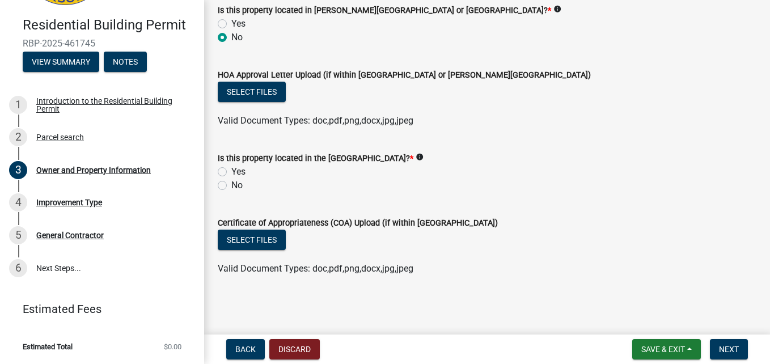
click at [231, 183] on label "No" at bounding box center [236, 186] width 11 height 14
click at [231, 183] on input "No" at bounding box center [234, 182] width 7 height 7
radio input "true"
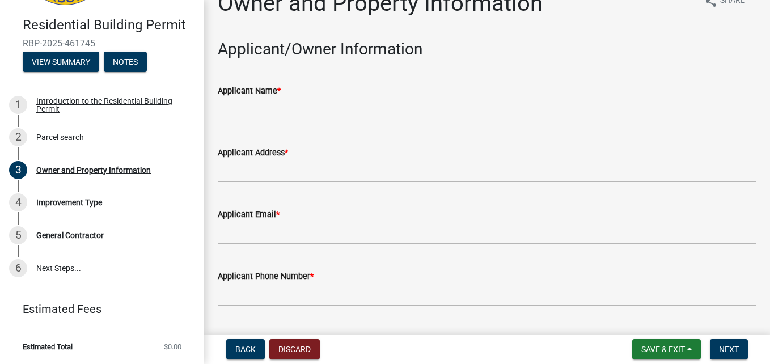
scroll to position [0, 0]
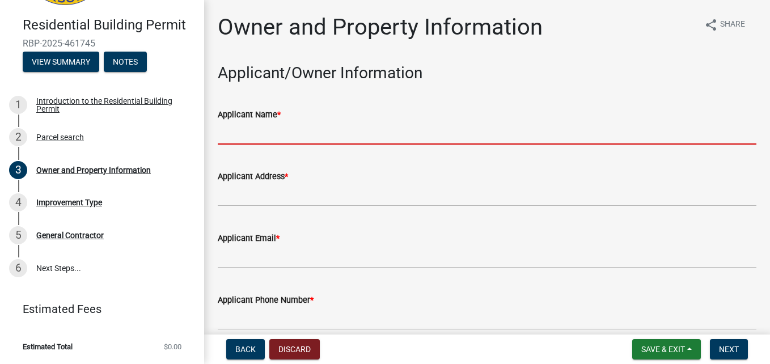
click at [288, 142] on input "Applicant Name *" at bounding box center [487, 132] width 539 height 23
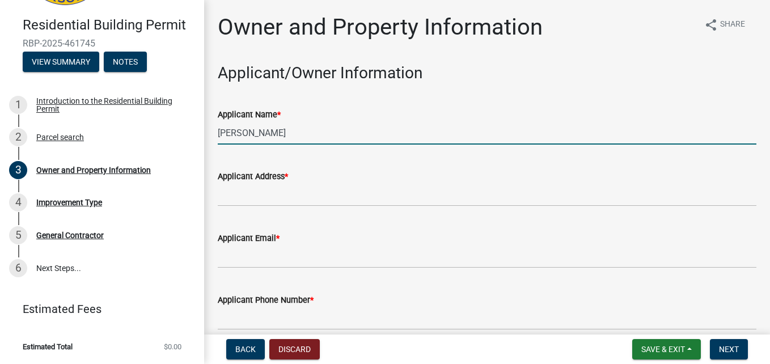
type input "[PERSON_NAME]"
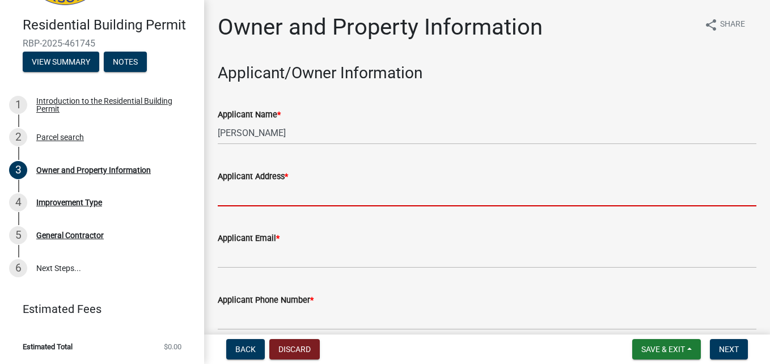
click at [248, 199] on input "Applicant Address *" at bounding box center [487, 194] width 539 height 23
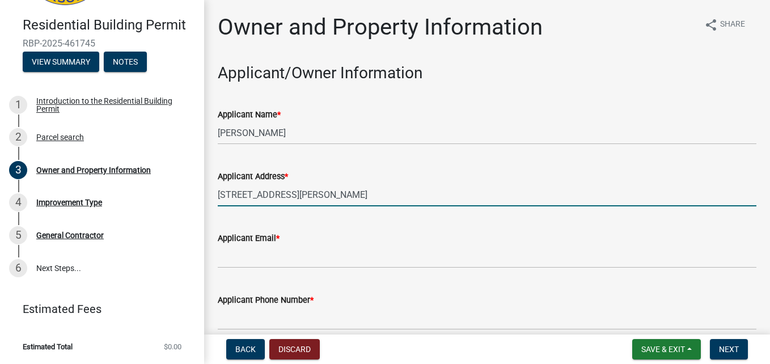
type input "[STREET_ADDRESS][PERSON_NAME]"
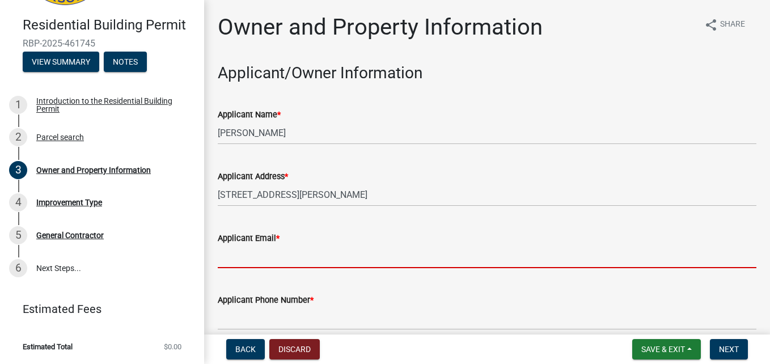
click at [251, 257] on input "Applicant Email *" at bounding box center [487, 256] width 539 height 23
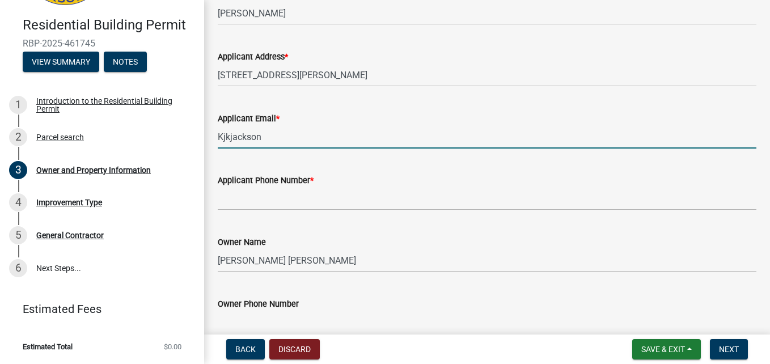
scroll to position [119, 0]
type input "[EMAIL_ADDRESS][DOMAIN_NAME]"
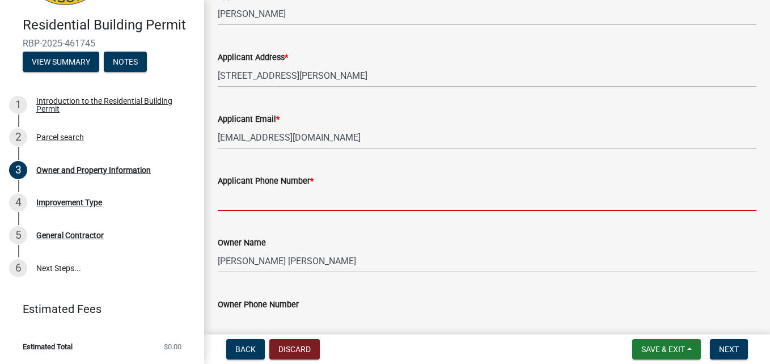
click at [277, 202] on input "Applicant Phone Number *" at bounding box center [487, 199] width 539 height 23
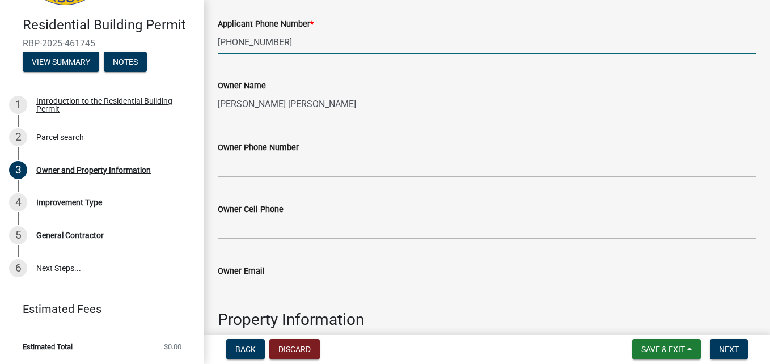
scroll to position [277, 0]
type input "[PHONE_NUMBER]"
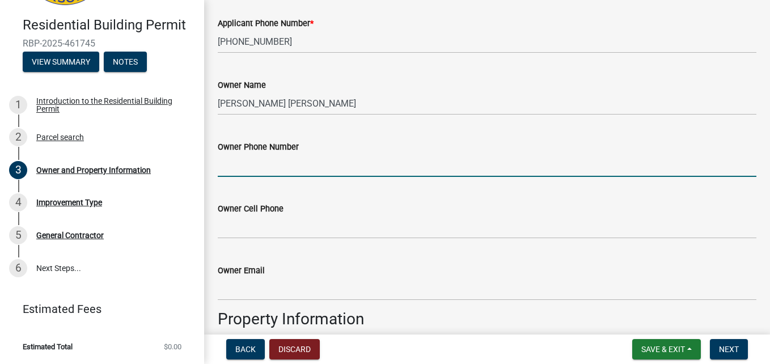
click at [303, 173] on input "Owner Phone Number" at bounding box center [487, 165] width 539 height 23
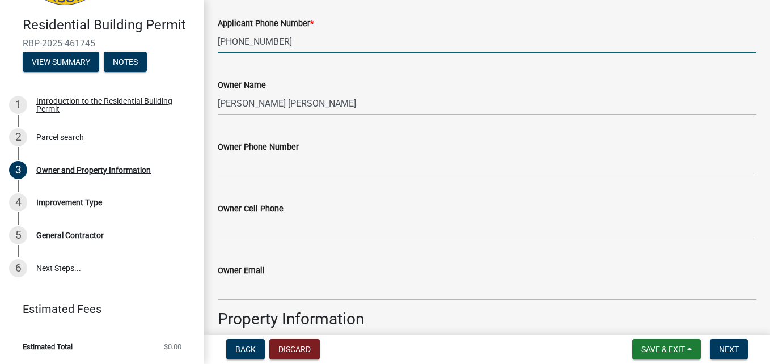
click at [265, 44] on input "[PHONE_NUMBER]" at bounding box center [487, 41] width 539 height 23
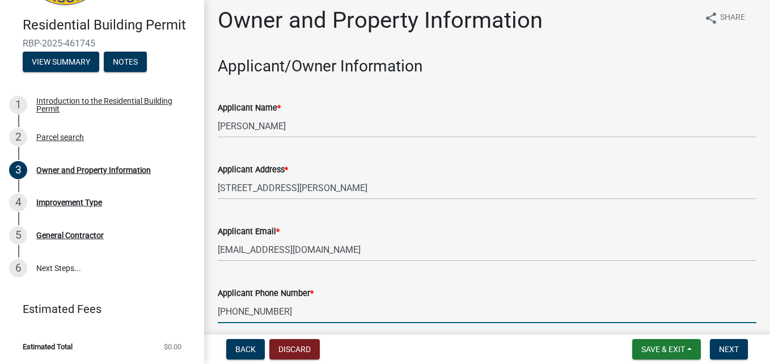
scroll to position [6, 0]
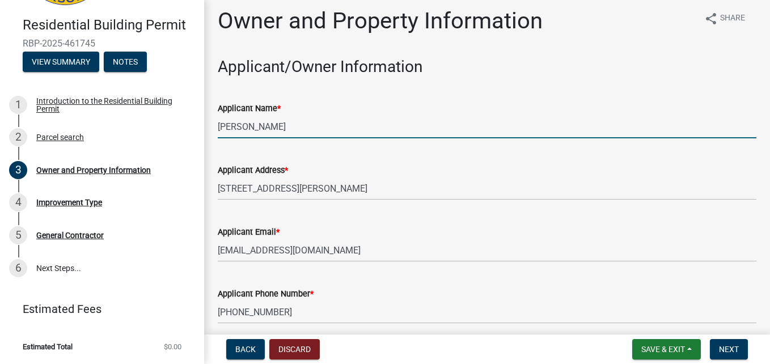
click at [289, 122] on input "[PERSON_NAME]" at bounding box center [487, 126] width 539 height 23
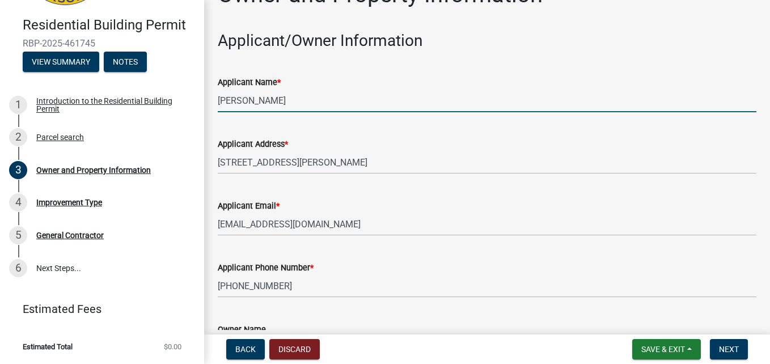
scroll to position [0, 0]
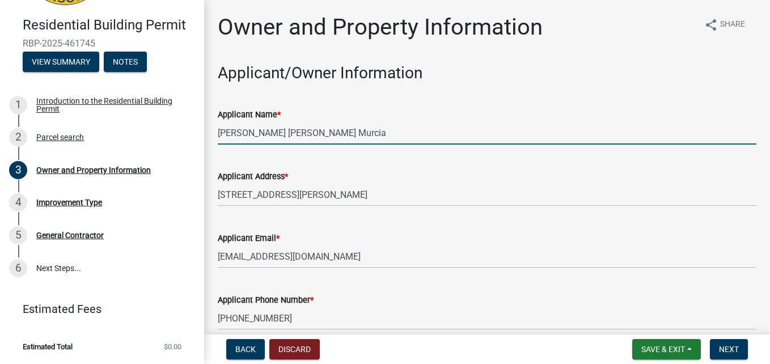
type input "[PERSON_NAME] [PERSON_NAME] Murcia"
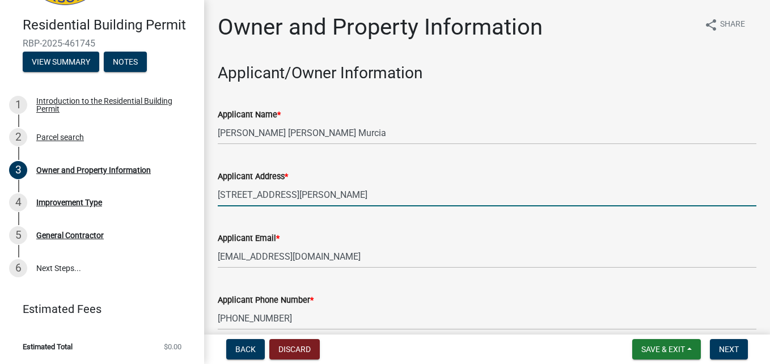
click at [335, 197] on input "[STREET_ADDRESS][PERSON_NAME]" at bounding box center [487, 194] width 539 height 23
type input "}"
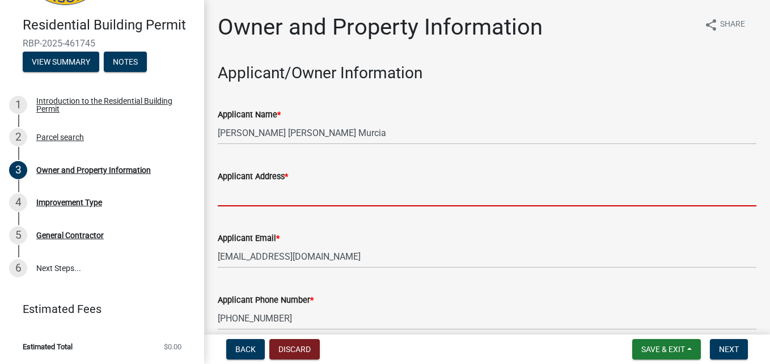
click at [249, 196] on input "Applicant Address *" at bounding box center [487, 194] width 539 height 23
type input "[EMAIL_ADDRESS][DOMAIN_NAME]"
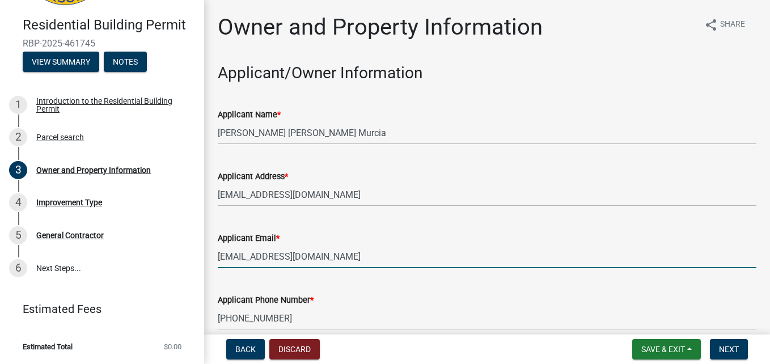
click at [306, 255] on input "[EMAIL_ADDRESS][DOMAIN_NAME]" at bounding box center [487, 256] width 539 height 23
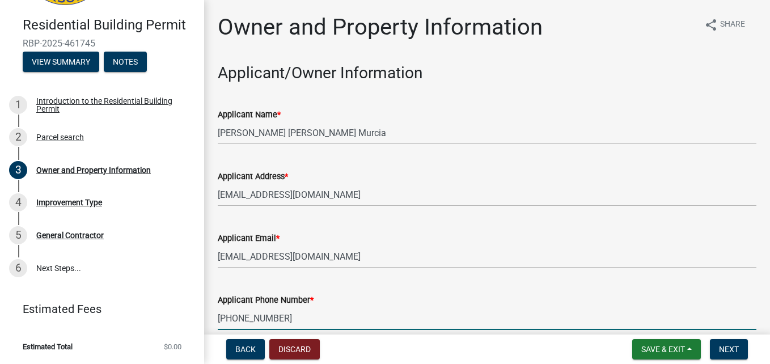
click at [235, 323] on input "[PHONE_NUMBER]" at bounding box center [487, 318] width 539 height 23
click at [280, 319] on input "[PHONE_NUMBER]" at bounding box center [487, 318] width 539 height 23
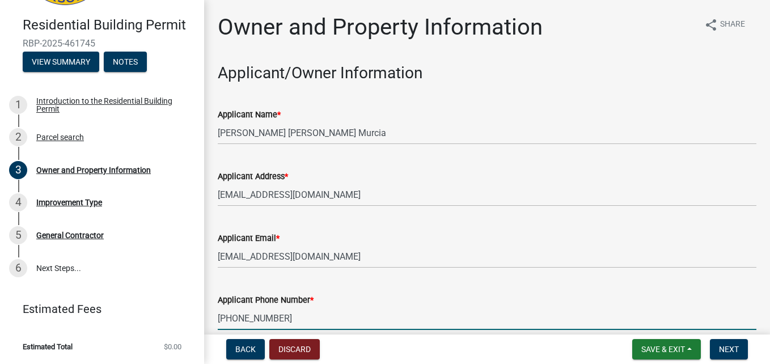
type input "[PHONE_NUMBER]"
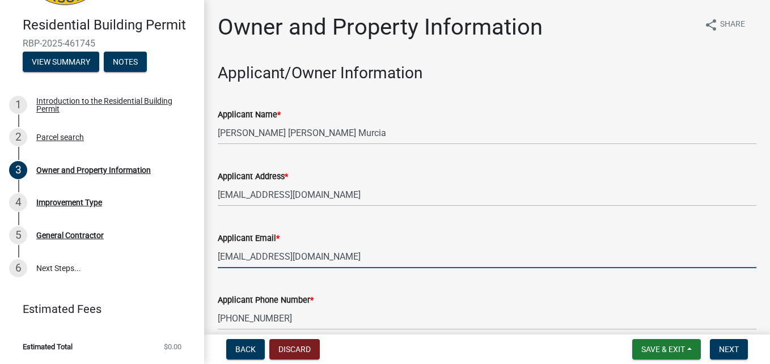
click at [258, 255] on input "[EMAIL_ADDRESS][DOMAIN_NAME]" at bounding box center [487, 256] width 539 height 23
click at [259, 260] on input "[EMAIL_ADDRESS][DOMAIN_NAME]" at bounding box center [487, 256] width 539 height 23
click at [259, 255] on input "[EMAIL_ADDRESS][DOMAIN_NAME]" at bounding box center [487, 256] width 539 height 23
click at [264, 255] on input "[EMAIL_ADDRESS][DOMAIN_NAME]" at bounding box center [487, 256] width 539 height 23
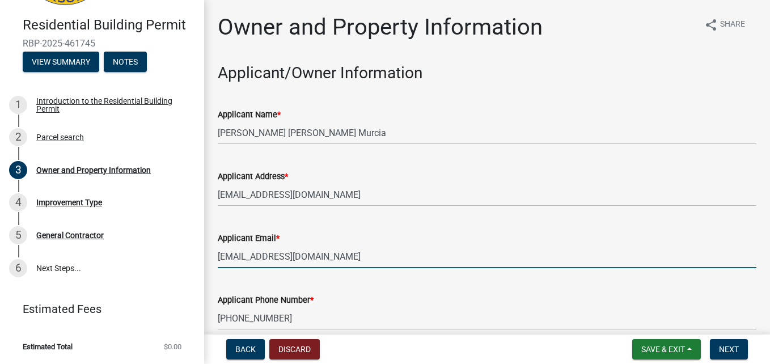
click at [264, 255] on input "[EMAIL_ADDRESS][DOMAIN_NAME]" at bounding box center [487, 256] width 539 height 23
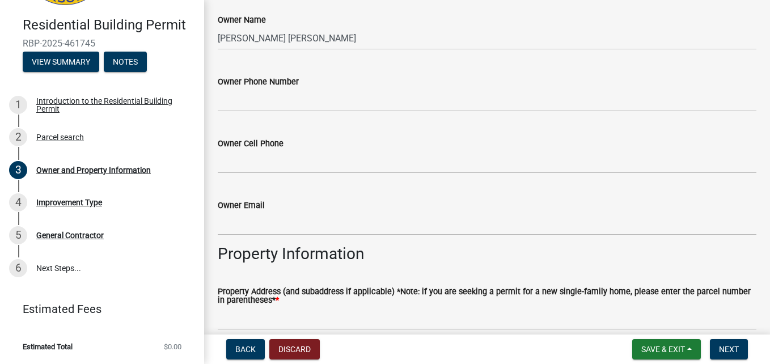
scroll to position [343, 0]
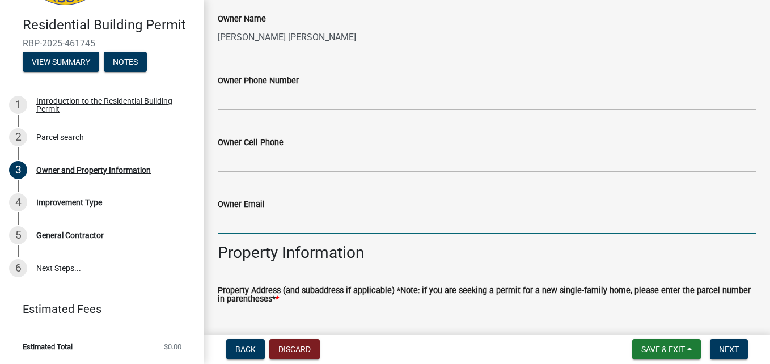
click at [252, 222] on input "Owner Email" at bounding box center [487, 222] width 539 height 23
paste input "[EMAIL_ADDRESS][DOMAIN_NAME]"
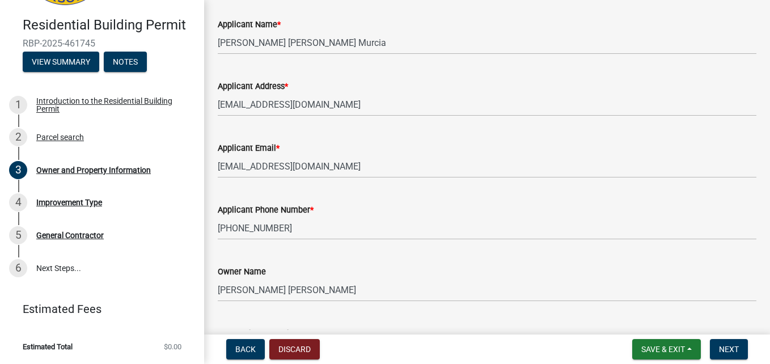
scroll to position [86, 0]
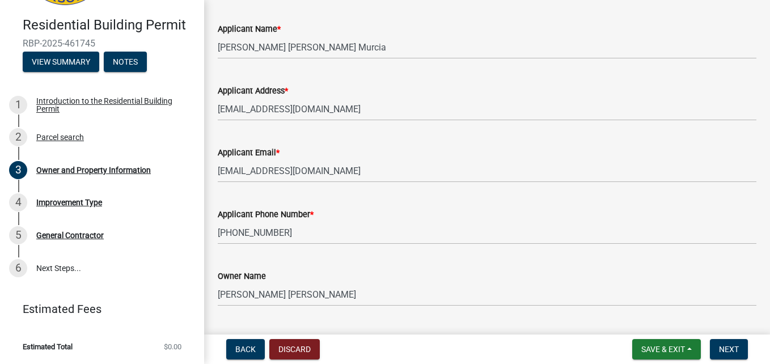
type input "[EMAIL_ADDRESS][DOMAIN_NAME]"
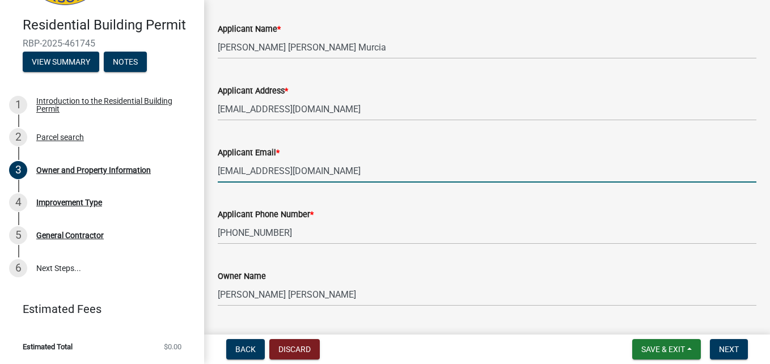
click at [247, 172] on input "[EMAIL_ADDRESS][DOMAIN_NAME]" at bounding box center [487, 170] width 539 height 23
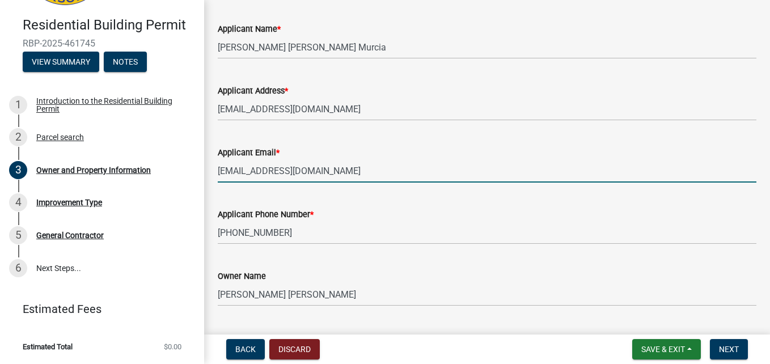
click at [247, 172] on input "[EMAIL_ADDRESS][DOMAIN_NAME]" at bounding box center [487, 170] width 539 height 23
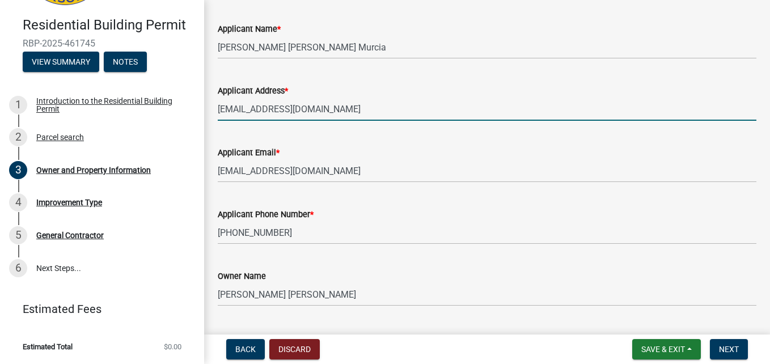
click at [255, 114] on input "[EMAIL_ADDRESS][DOMAIN_NAME]" at bounding box center [487, 109] width 539 height 23
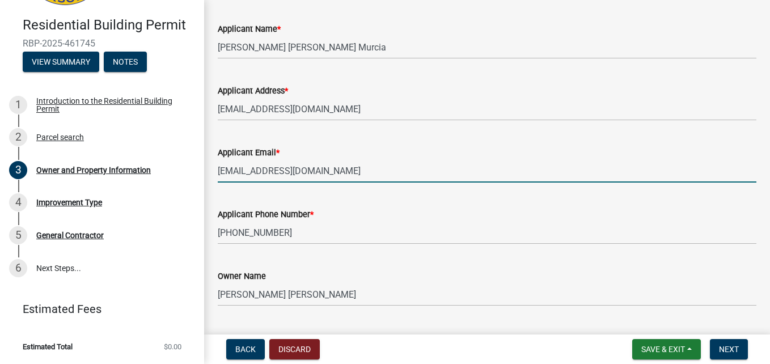
click at [267, 172] on input "[EMAIL_ADDRESS][DOMAIN_NAME]" at bounding box center [487, 170] width 539 height 23
paste input "Jnormarm85"
type input "[EMAIL_ADDRESS][DOMAIN_NAME]"
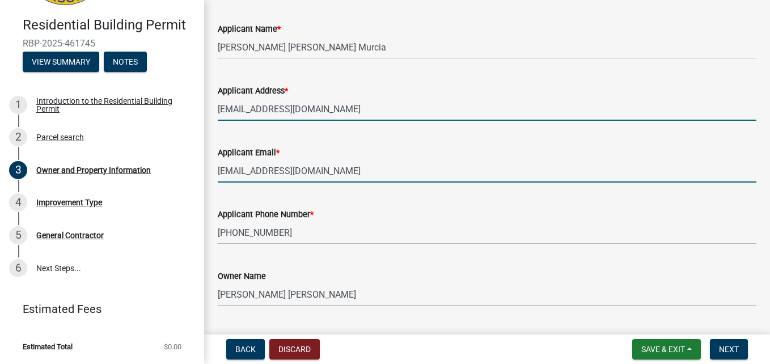
click at [293, 108] on input "[EMAIL_ADDRESS][DOMAIN_NAME]" at bounding box center [487, 109] width 539 height 23
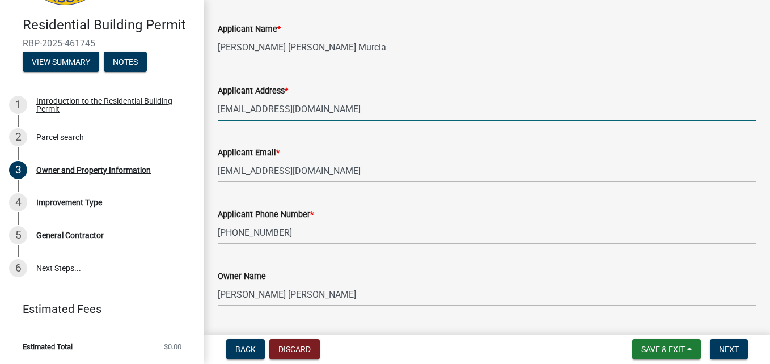
click at [293, 108] on input "[EMAIL_ADDRESS][DOMAIN_NAME]" at bounding box center [487, 109] width 539 height 23
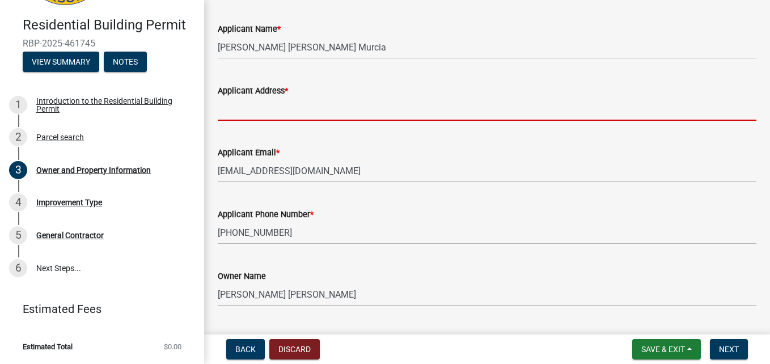
click at [293, 108] on input "Applicant Address *" at bounding box center [487, 109] width 539 height 23
type input "[STREET_ADDRESS][PERSON_NAME]"
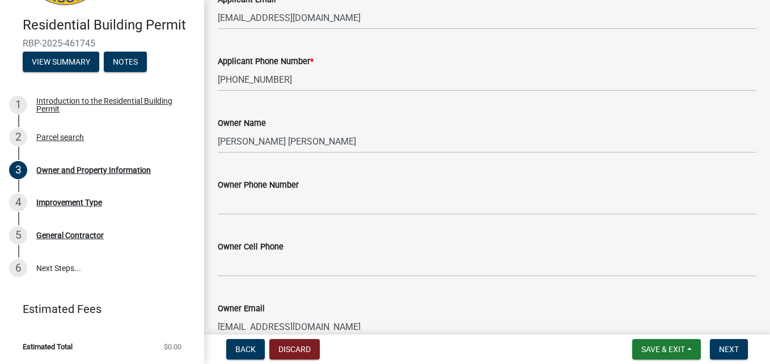
scroll to position [239, 0]
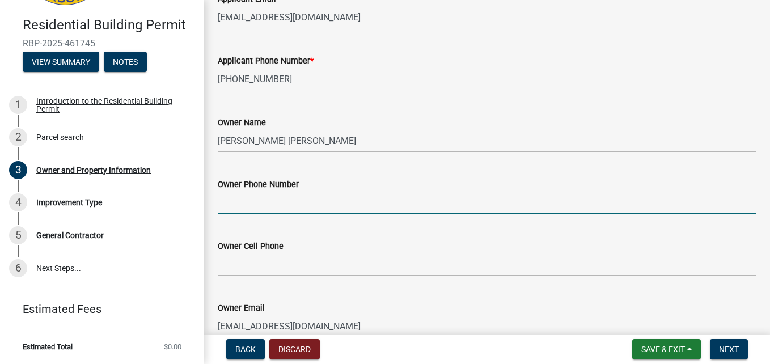
click at [340, 203] on input "Owner Phone Number" at bounding box center [487, 202] width 539 height 23
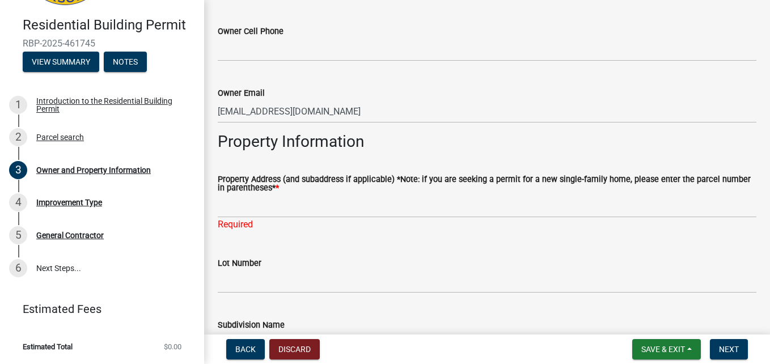
scroll to position [518, 0]
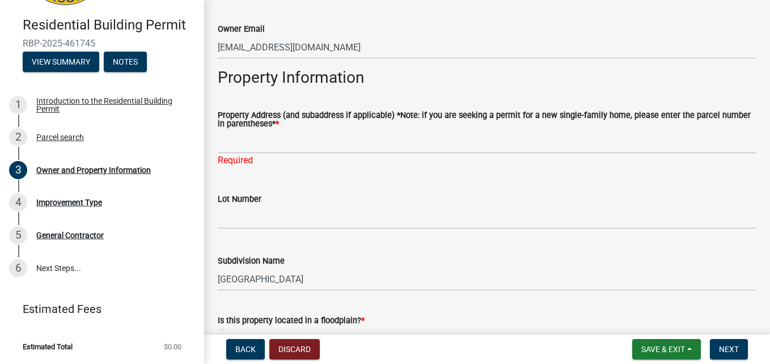
type input "[PHONE_NUMBER]"
click at [261, 159] on div "Required" at bounding box center [487, 161] width 539 height 14
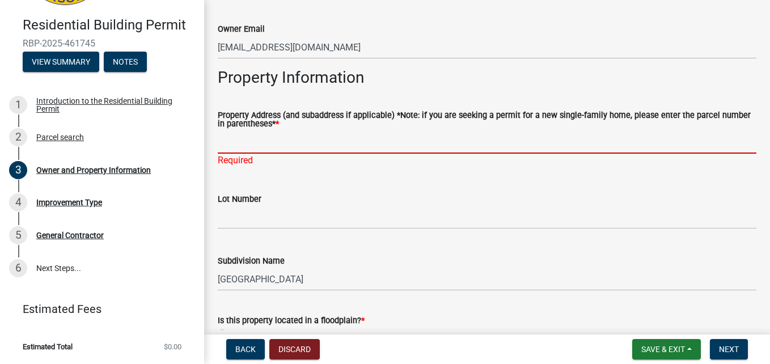
click at [238, 153] on input "Property Address (and subaddress if applicable) *Note: if you are seeking a per…" at bounding box center [487, 141] width 539 height 23
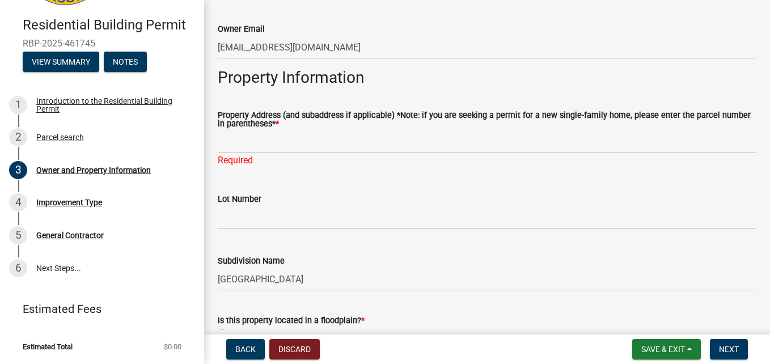
click at [243, 199] on label "Lot Number" at bounding box center [240, 200] width 44 height 8
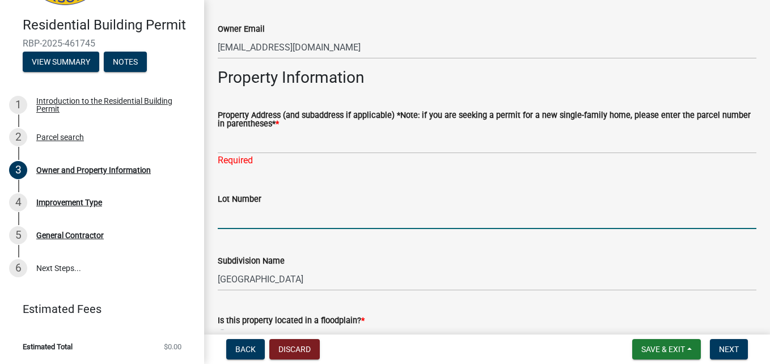
click at [243, 206] on input "Lot Number" at bounding box center [487, 217] width 539 height 23
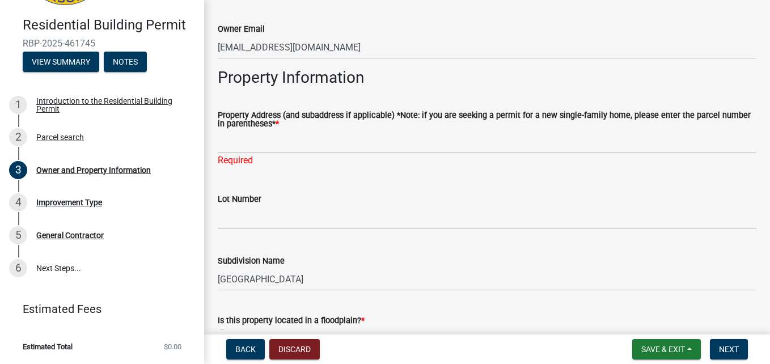
click at [240, 193] on div "Lot Number" at bounding box center [487, 199] width 539 height 14
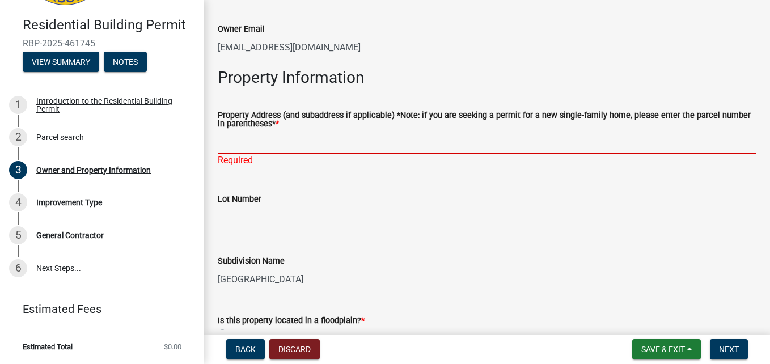
click at [241, 145] on input "Property Address (and subaddress if applicable) *Note: if you are seeking a per…" at bounding box center [487, 141] width 539 height 23
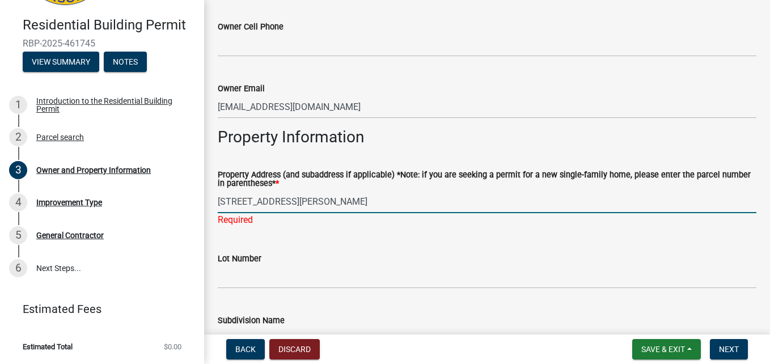
scroll to position [459, 0]
type input "[STREET_ADDRESS][PERSON_NAME]"
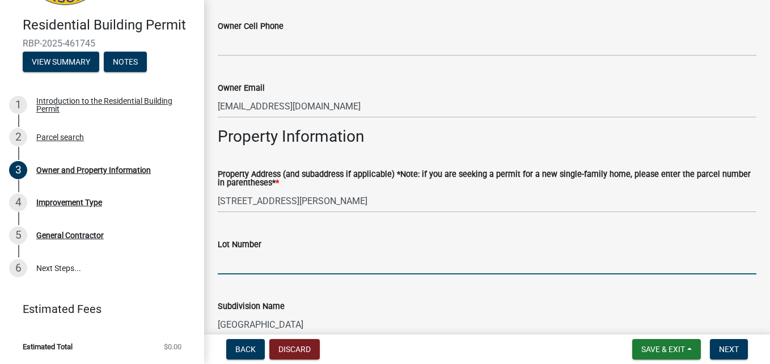
click at [294, 277] on wm-data-entity-input "Lot Number" at bounding box center [487, 253] width 539 height 62
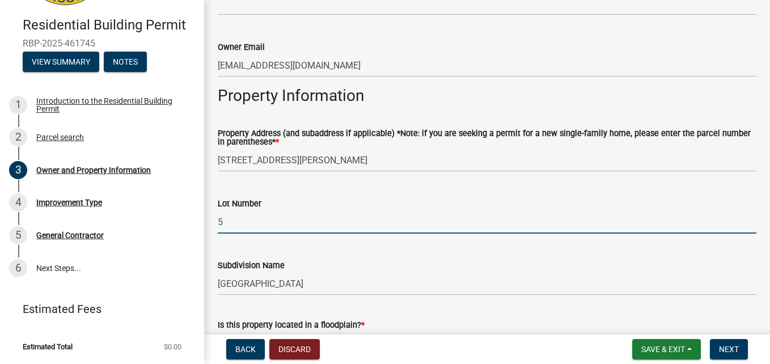
scroll to position [500, 0]
click at [227, 224] on input "5" at bounding box center [487, 222] width 539 height 23
paste input "-"
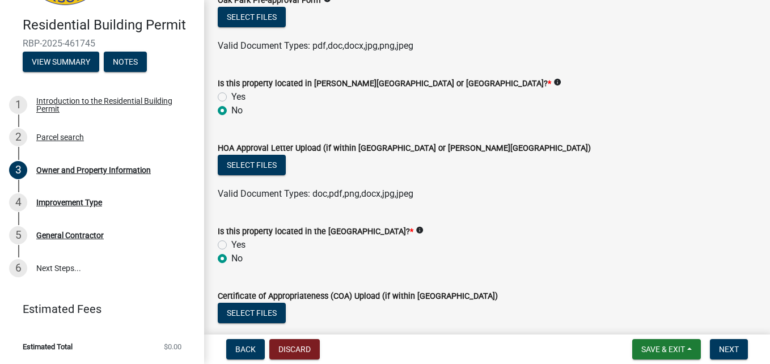
scroll to position [1112, 0]
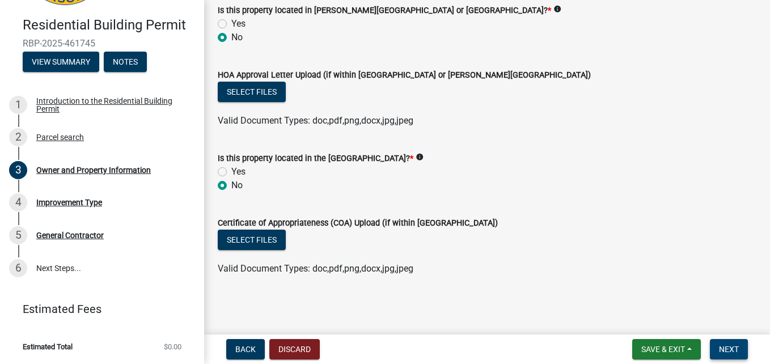
type input "5-B lot 549"
click at [723, 347] on span "Next" at bounding box center [729, 349] width 20 height 9
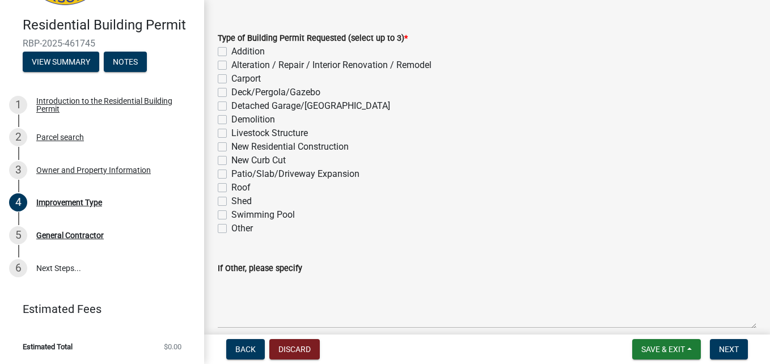
scroll to position [0, 0]
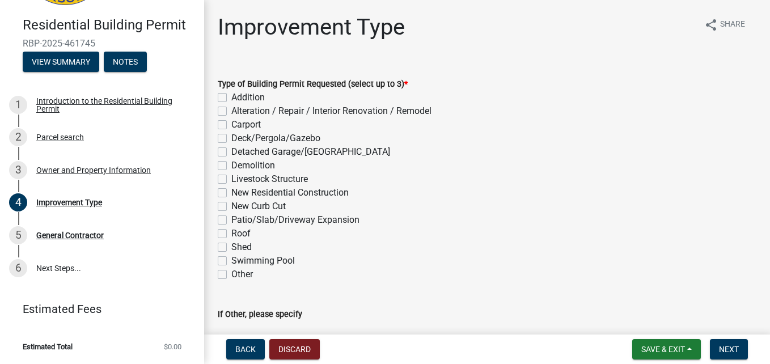
click at [230, 193] on div "New Residential Construction" at bounding box center [487, 193] width 539 height 14
click at [222, 187] on div "New Residential Construction" at bounding box center [487, 193] width 539 height 14
click at [231, 194] on label "New Residential Construction" at bounding box center [289, 193] width 117 height 14
click at [231, 193] on input "New Residential Construction" at bounding box center [234, 189] width 7 height 7
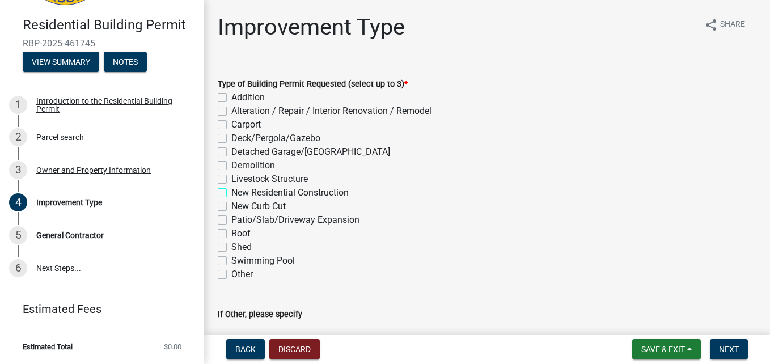
checkbox input "true"
checkbox input "false"
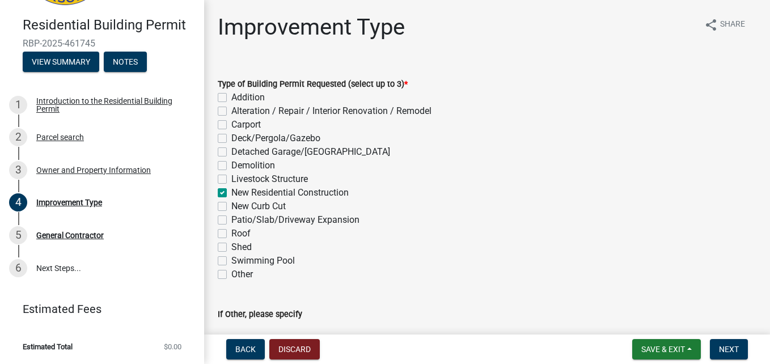
checkbox input "false"
checkbox input "true"
checkbox input "false"
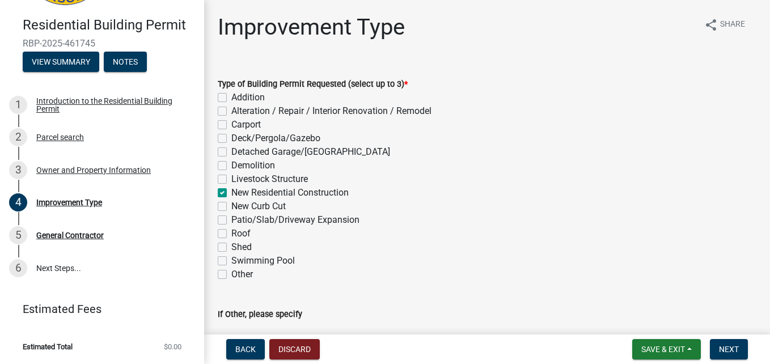
checkbox input "false"
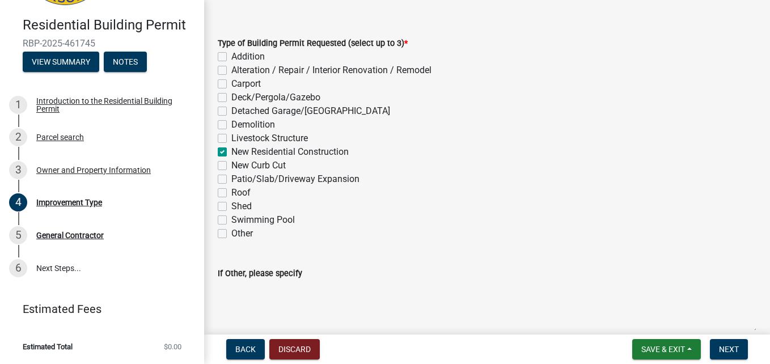
scroll to position [40, 0]
click at [231, 56] on label "Addition" at bounding box center [247, 57] width 33 height 14
click at [231, 56] on input "Addition" at bounding box center [234, 53] width 7 height 7
checkbox input "true"
checkbox input "false"
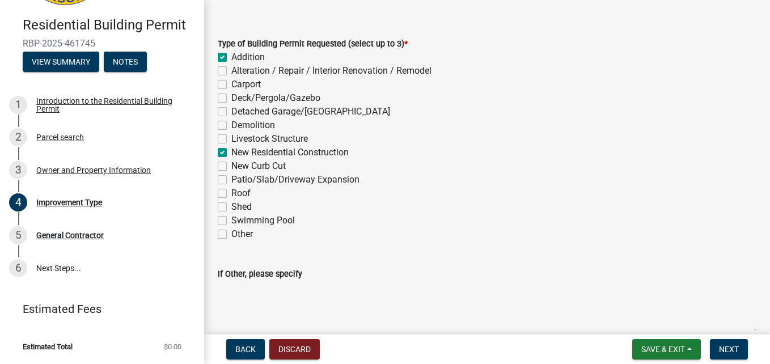
checkbox input "false"
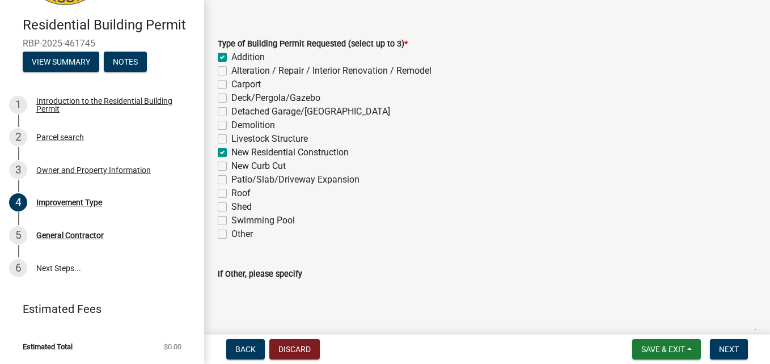
checkbox input "true"
checkbox input "false"
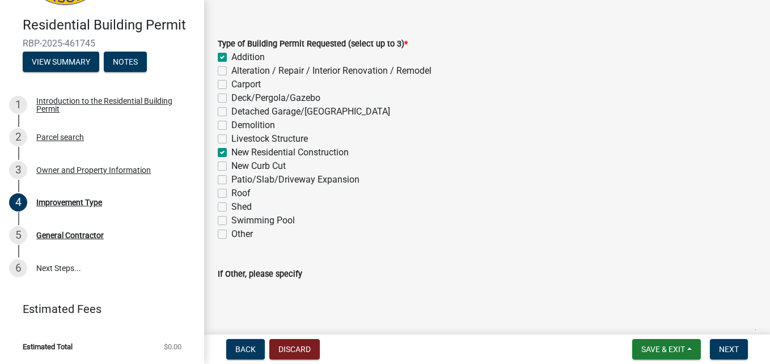
checkbox input "false"
click at [231, 149] on label "New Residential Construction" at bounding box center [289, 153] width 117 height 14
click at [231, 149] on input "New Residential Construction" at bounding box center [234, 149] width 7 height 7
checkbox input "false"
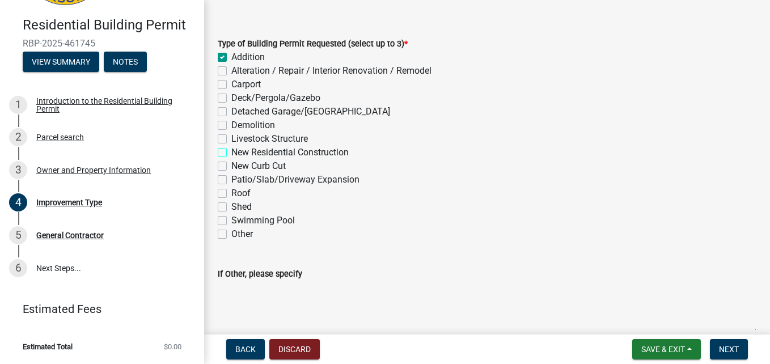
checkbox input "true"
checkbox input "false"
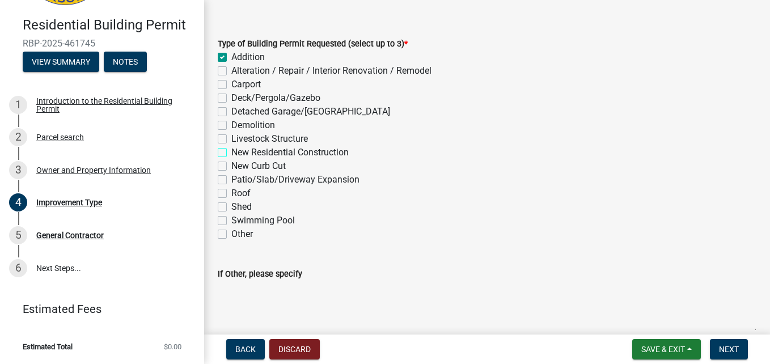
checkbox input "false"
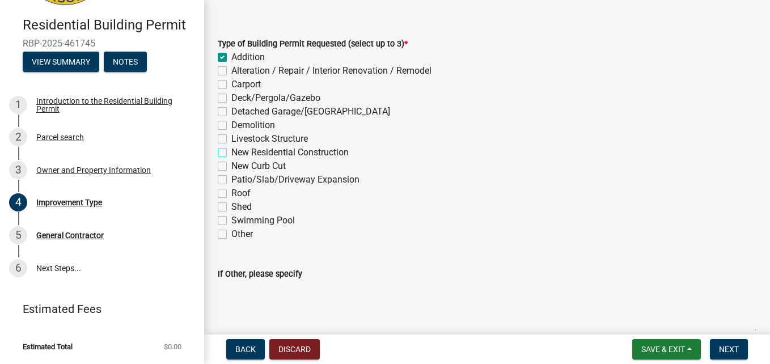
checkbox input "false"
click at [217, 193] on div "Type of Building Permit Requested (select up to 3) * Addition Alteration / Repa…" at bounding box center [487, 132] width 556 height 218
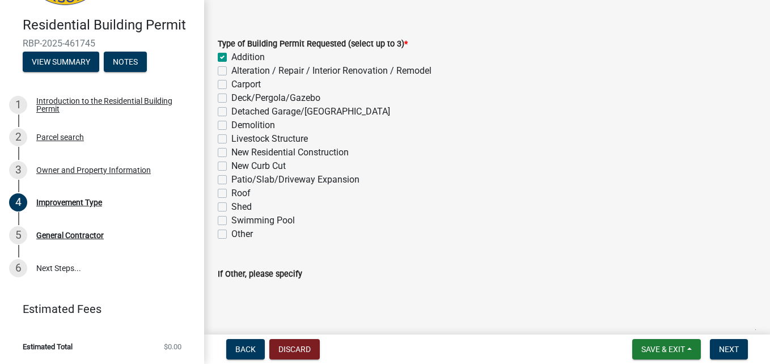
click at [231, 193] on label "Roof" at bounding box center [240, 194] width 19 height 14
click at [231, 193] on input "Roof" at bounding box center [234, 190] width 7 height 7
checkbox input "true"
checkbox input "false"
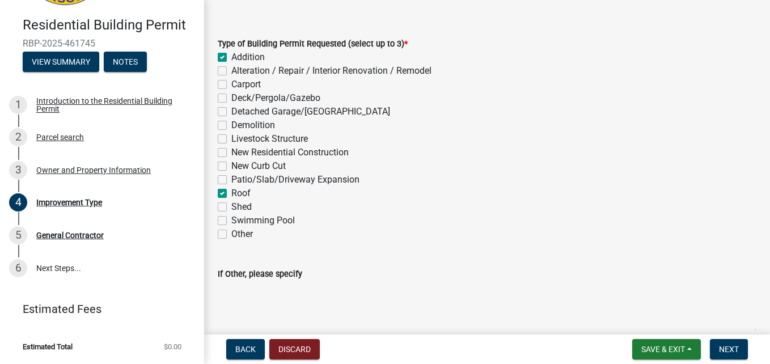
checkbox input "false"
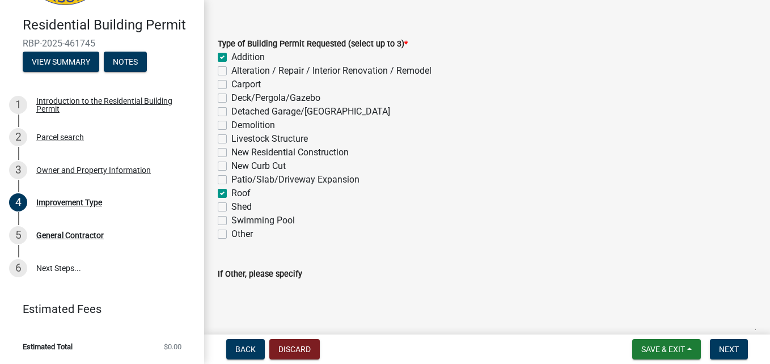
checkbox input "false"
checkbox input "true"
checkbox input "false"
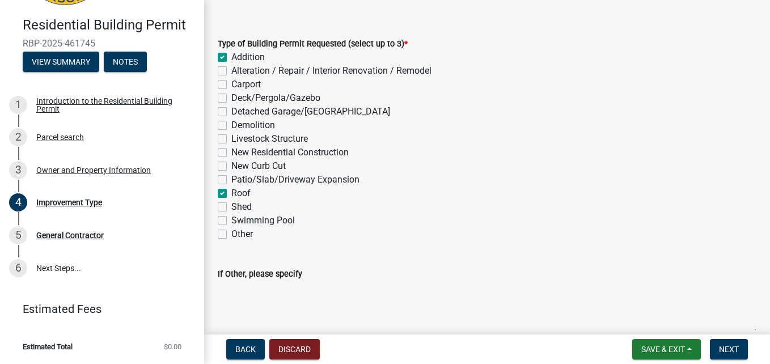
checkbox input "false"
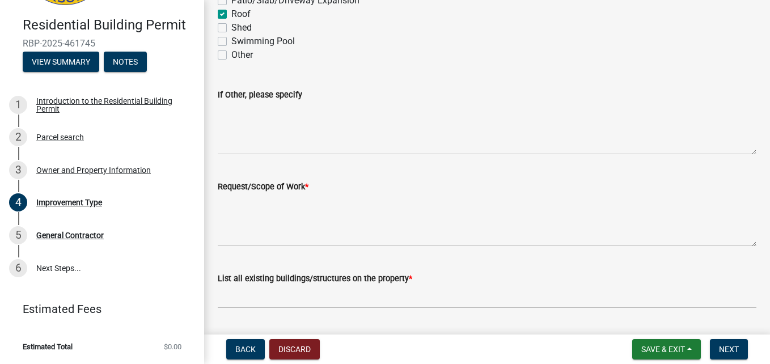
scroll to position [251, 0]
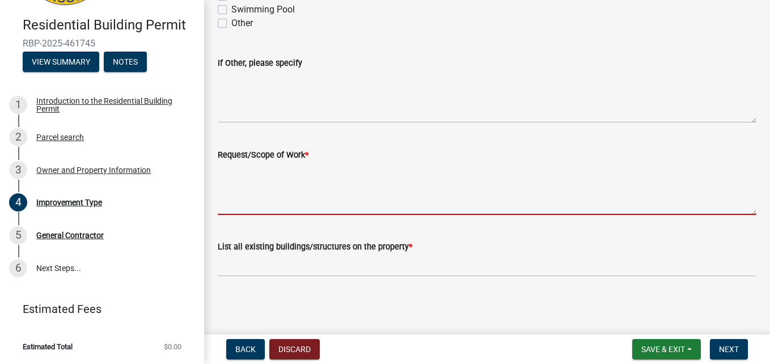
click at [304, 202] on textarea "Request/Scope of Work *" at bounding box center [487, 188] width 539 height 53
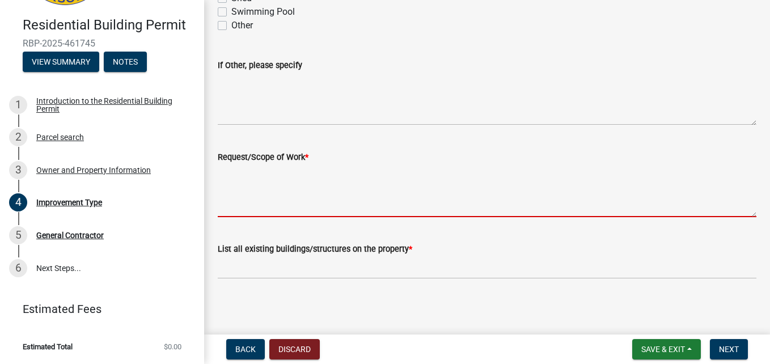
scroll to position [250, 0]
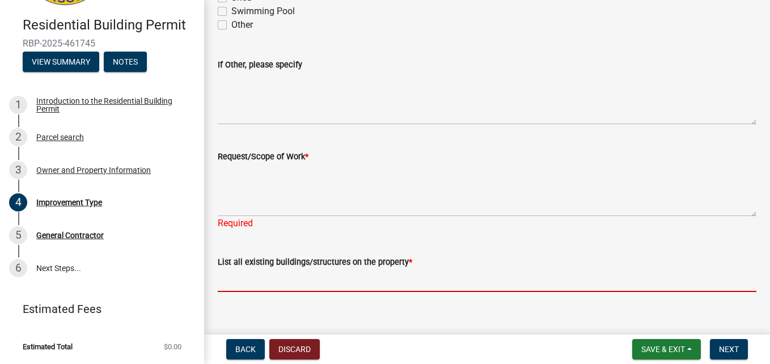
click at [334, 265] on form "List all existing buildings/structures on the property *" at bounding box center [487, 273] width 539 height 37
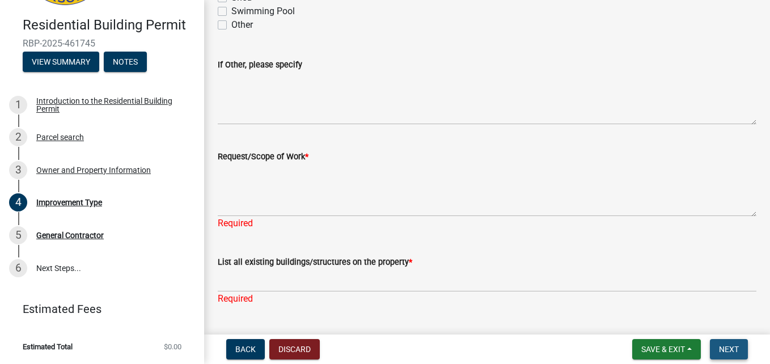
click at [731, 352] on span "Next" at bounding box center [729, 349] width 20 height 9
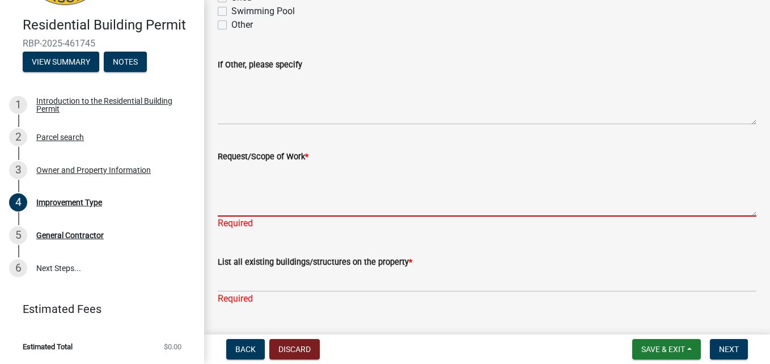
click at [311, 193] on textarea "Request/Scope of Work *" at bounding box center [487, 189] width 539 height 53
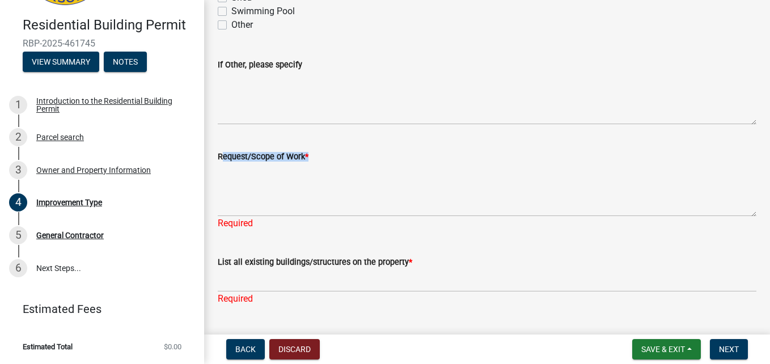
drag, startPoint x: 323, startPoint y: 154, endPoint x: 216, endPoint y: 159, distance: 107.3
click at [216, 159] on div "Request/Scope of Work * Required" at bounding box center [487, 182] width 556 height 96
drag, startPoint x: 216, startPoint y: 159, endPoint x: 240, endPoint y: 159, distance: 24.4
copy label "Request/Scope of Work *"
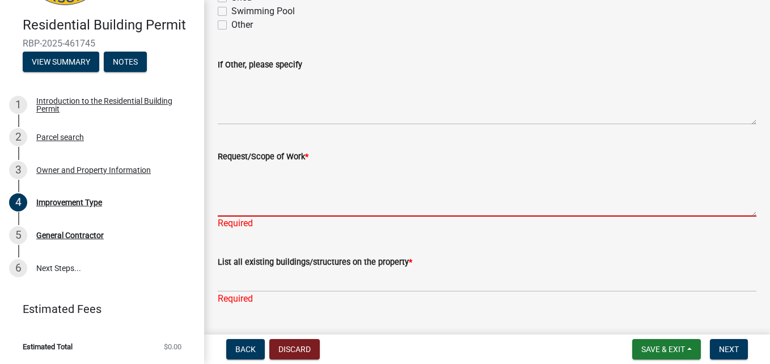
click at [285, 172] on textarea "Request/Scope of Work *" at bounding box center [487, 189] width 539 height 53
click at [264, 194] on textarea "Request/Scope of Work *" at bounding box center [487, 189] width 539 height 53
click at [244, 204] on textarea "Request/Scope of Work *" at bounding box center [487, 189] width 539 height 53
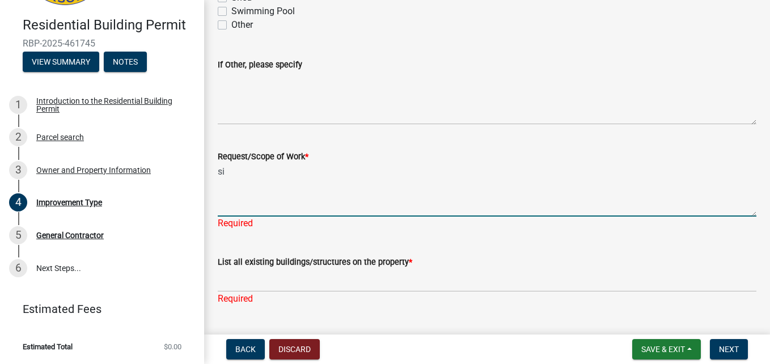
type textarea "s"
click at [309, 170] on textarea "concrete footer 20x20 ,framing ," at bounding box center [487, 189] width 539 height 53
click at [313, 175] on textarea "concrete footer 20x20 ,framing ," at bounding box center [487, 189] width 539 height 53
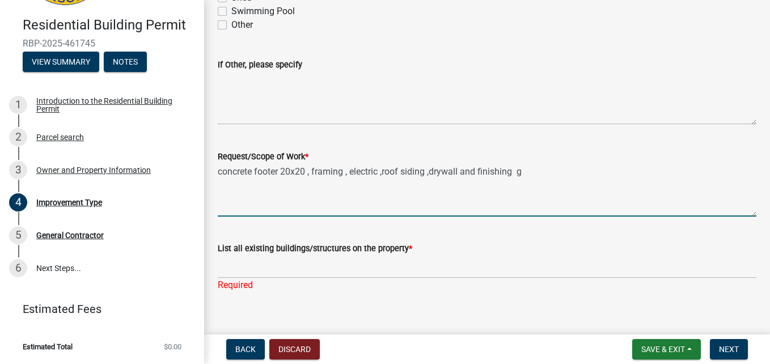
click at [526, 176] on textarea "concrete footer 20x20 , framing , electric ,roof siding ,drywall and finishing g" at bounding box center [487, 189] width 539 height 53
click at [589, 176] on textarea "concrete footer 20x20 , framing , electric ,roof siding ,drywall and finishing,…" at bounding box center [487, 189] width 539 height 53
click at [569, 171] on textarea "concrete footer 20x20 , framing , electric ,roof siding ,drywall and finishing,…" at bounding box center [487, 189] width 539 height 53
click at [573, 170] on textarea "concrete footer 20x20 , framing , electric ,roof siding ,drywall and finishing,…" at bounding box center [487, 189] width 539 height 53
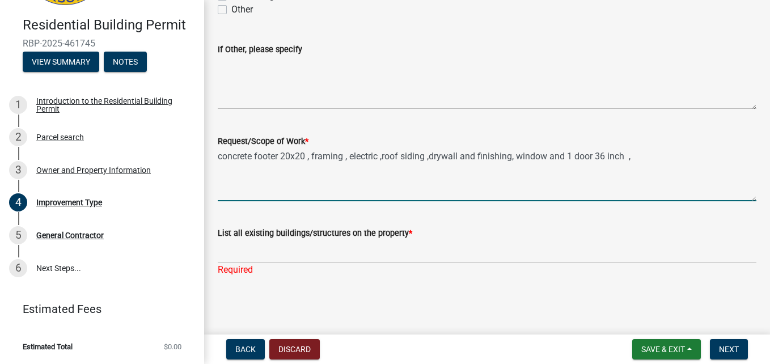
type textarea "concrete footer 20x20 , framing , electric ,roof siding ,drywall and finishing,…"
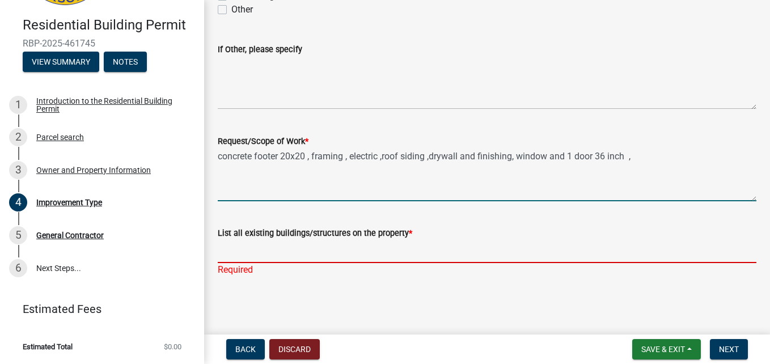
click at [303, 242] on input "List all existing buildings/structures on the property *" at bounding box center [487, 251] width 539 height 23
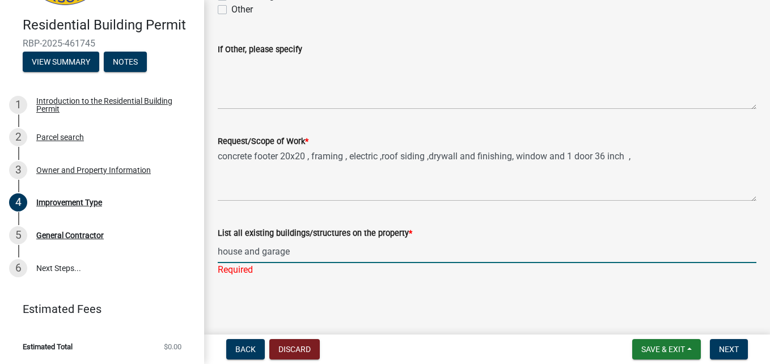
type input "house and garage"
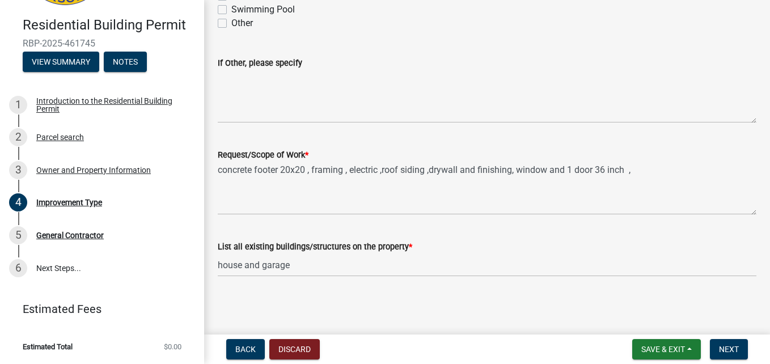
scroll to position [251, 0]
click at [538, 232] on div "List all existing buildings/structures on the property * house and garage" at bounding box center [487, 250] width 539 height 53
click at [732, 349] on span "Next" at bounding box center [729, 349] width 20 height 9
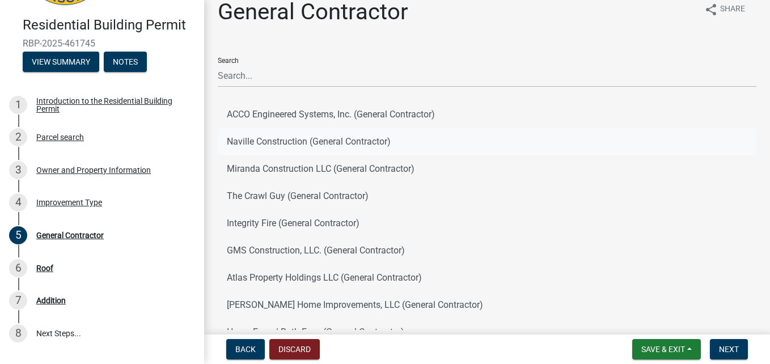
scroll to position [0, 0]
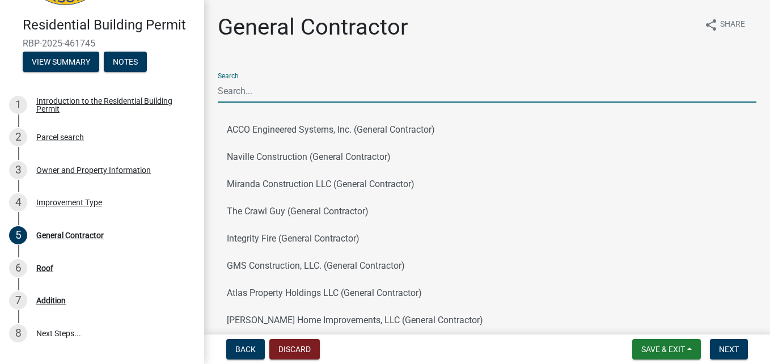
click at [232, 90] on input "Search" at bounding box center [487, 90] width 539 height 23
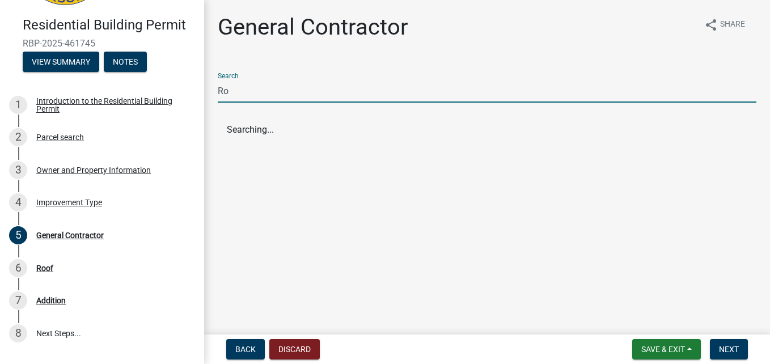
type input "R"
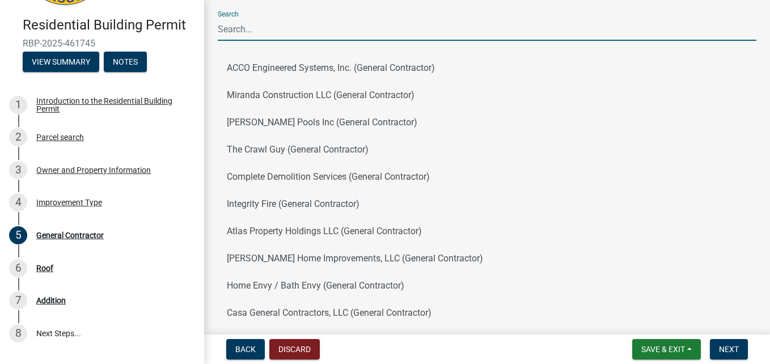
scroll to position [128, 0]
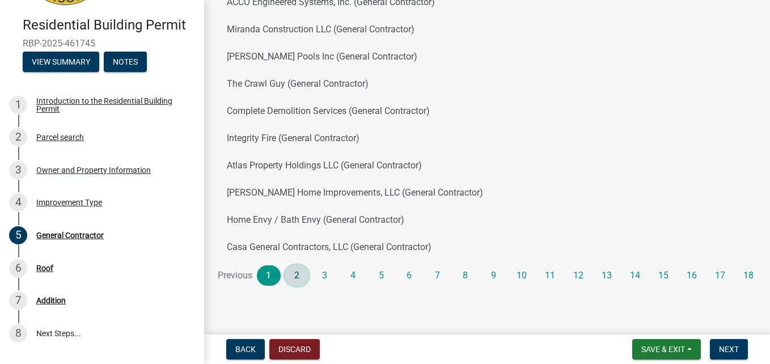
click at [297, 267] on link "2" at bounding box center [297, 275] width 24 height 20
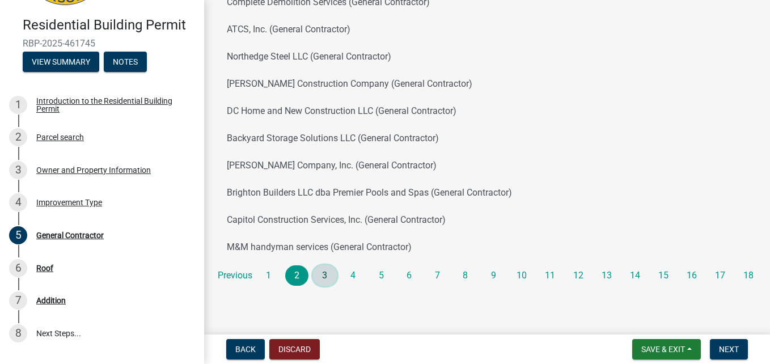
click at [327, 273] on link "3" at bounding box center [325, 275] width 24 height 20
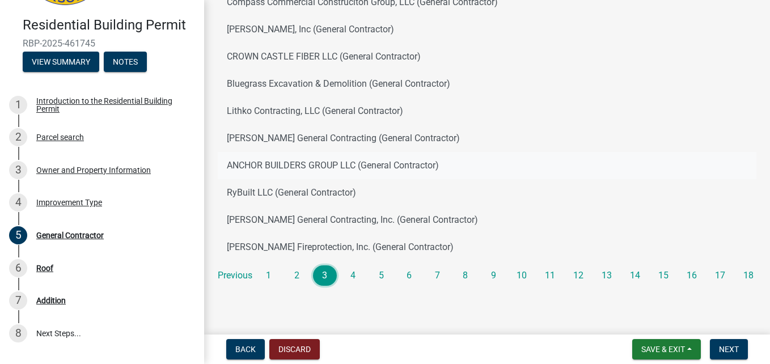
scroll to position [0, 0]
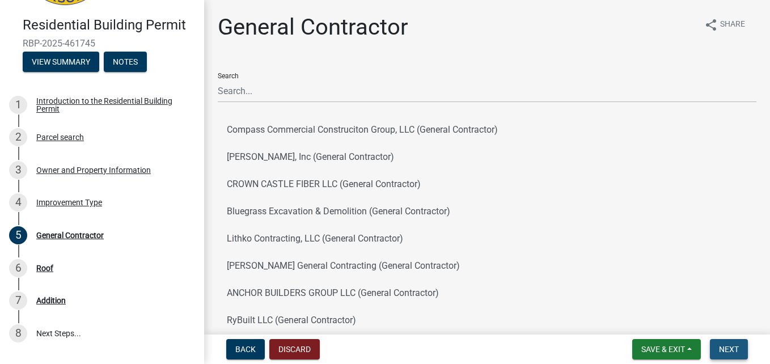
click at [723, 345] on span "Next" at bounding box center [729, 349] width 20 height 9
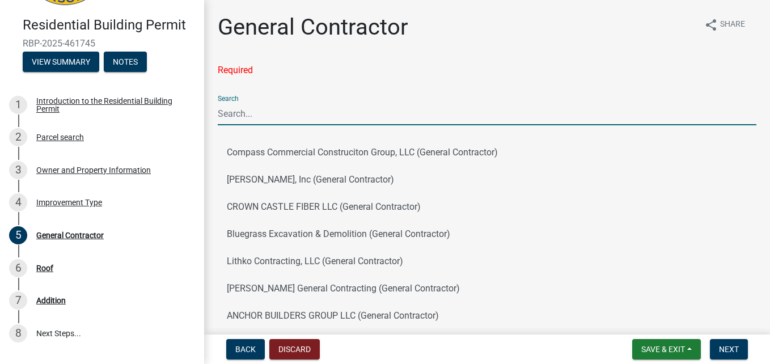
click at [267, 110] on input "Search" at bounding box center [487, 113] width 539 height 23
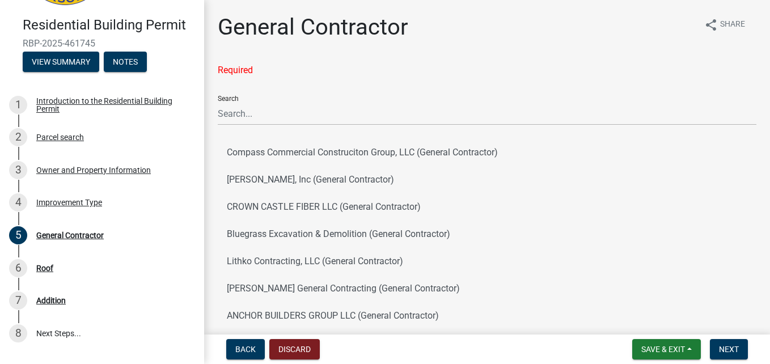
click at [437, 93] on div "Search" at bounding box center [487, 105] width 539 height 39
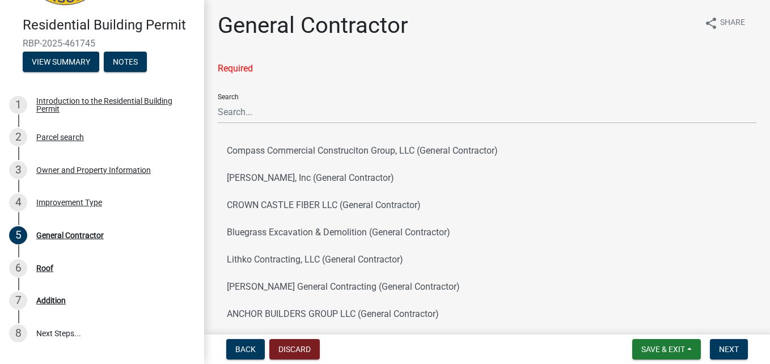
scroll to position [1, 0]
click at [740, 341] on button "Next" at bounding box center [729, 349] width 38 height 20
click at [729, 343] on button "Next" at bounding box center [729, 349] width 38 height 20
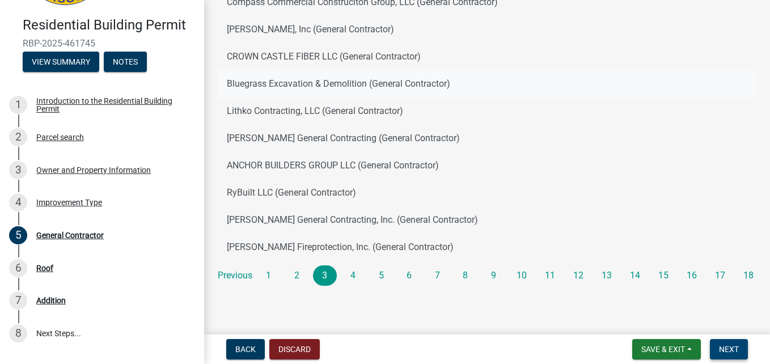
scroll to position [0, 0]
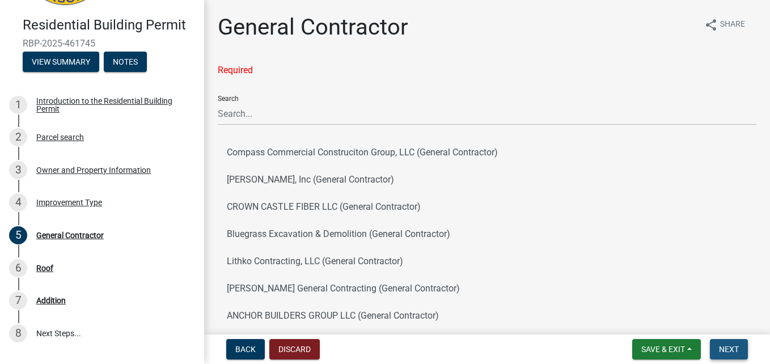
click at [723, 347] on span "Next" at bounding box center [729, 349] width 20 height 9
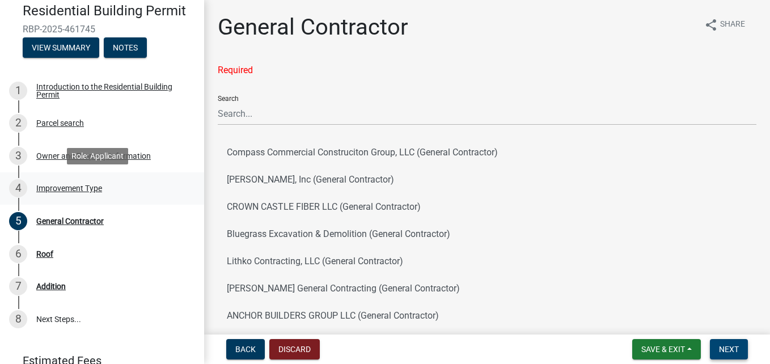
scroll to position [104, 0]
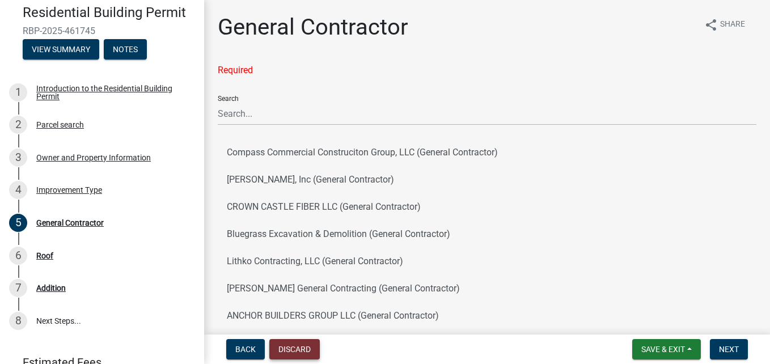
click at [302, 343] on button "Discard" at bounding box center [294, 349] width 50 height 20
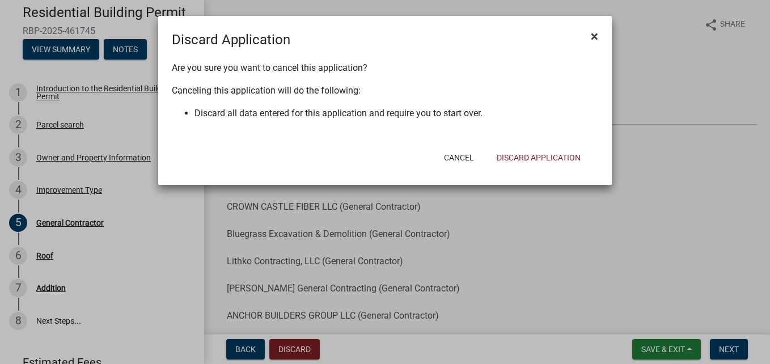
click at [593, 34] on span "×" at bounding box center [594, 36] width 7 height 16
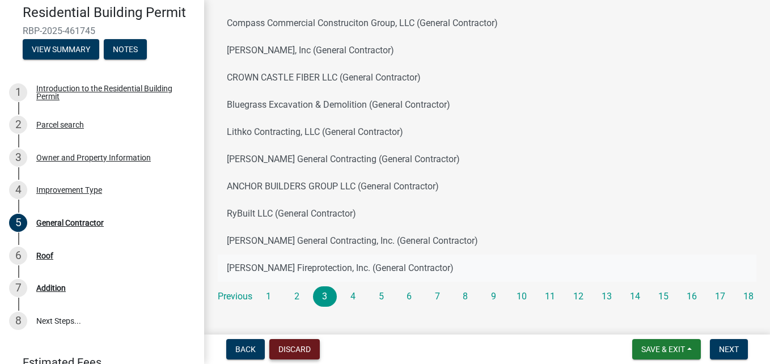
scroll to position [129, 0]
click at [293, 294] on link "2" at bounding box center [297, 297] width 24 height 20
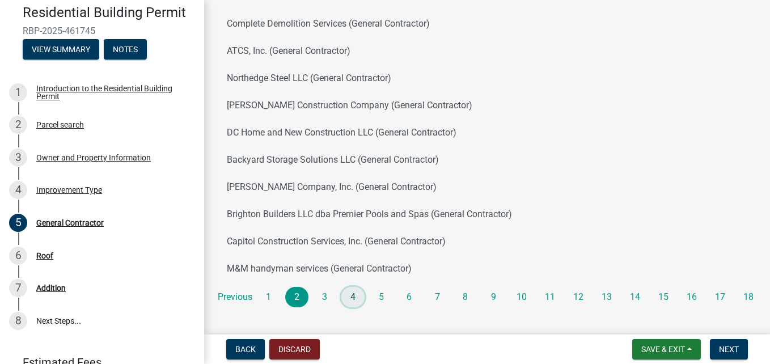
click at [349, 295] on link "4" at bounding box center [353, 297] width 24 height 20
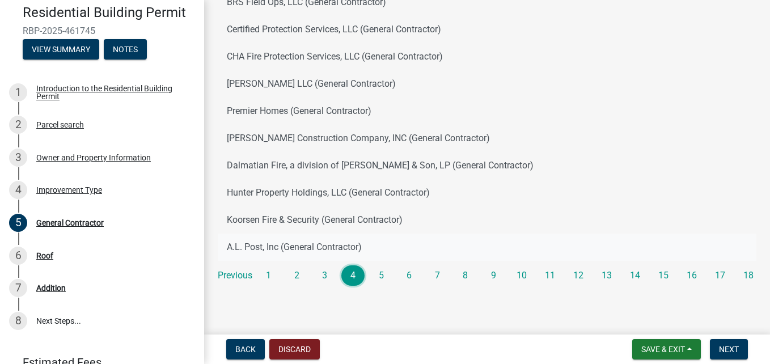
scroll to position [0, 0]
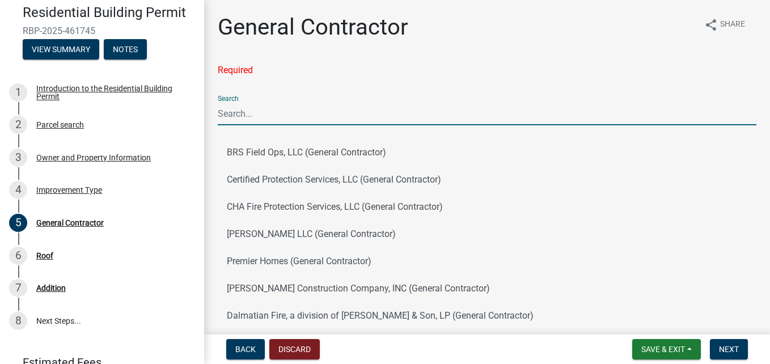
click at [275, 115] on input "Search" at bounding box center [487, 113] width 539 height 23
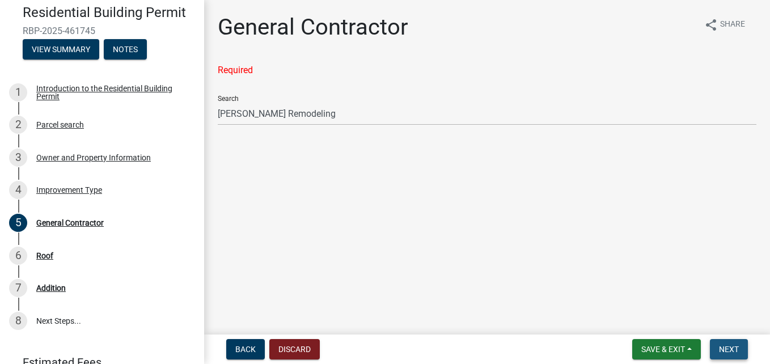
click at [729, 344] on button "Next" at bounding box center [729, 349] width 38 height 20
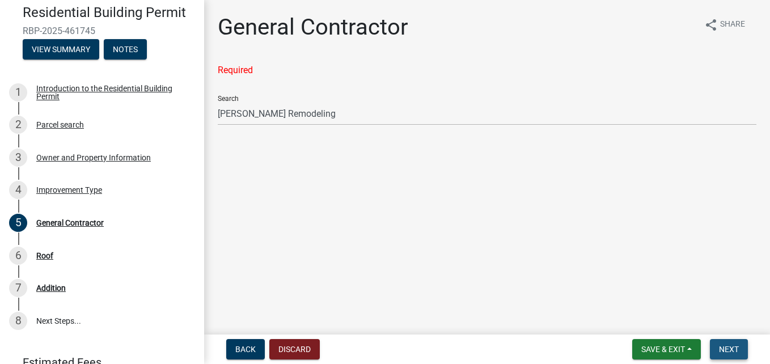
click at [729, 349] on span "Next" at bounding box center [729, 349] width 20 height 9
click at [729, 347] on span "Next" at bounding box center [729, 349] width 20 height 9
click at [45, 252] on div "Roof" at bounding box center [44, 256] width 17 height 8
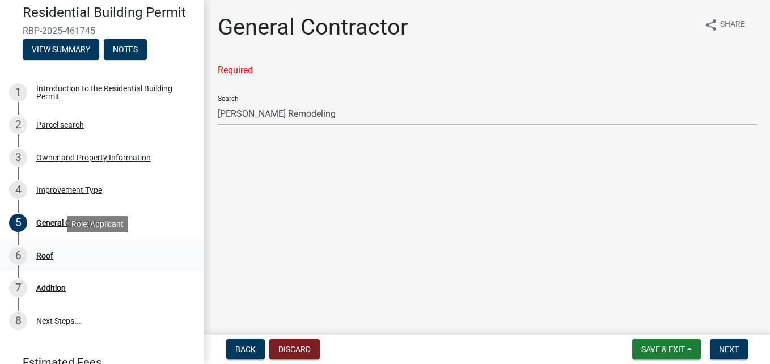
click at [43, 252] on div "Roof" at bounding box center [44, 256] width 17 height 8
click at [18, 252] on div "6" at bounding box center [18, 256] width 18 height 18
click at [96, 257] on div "6 Roof" at bounding box center [97, 256] width 177 height 18
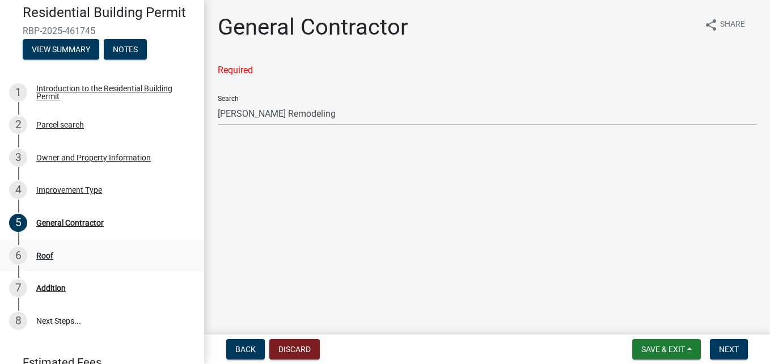
click at [90, 257] on div "6 Roof" at bounding box center [97, 256] width 177 height 18
click at [39, 287] on div "Addition" at bounding box center [50, 288] width 29 height 8
click at [141, 267] on link "6 Roof" at bounding box center [102, 255] width 204 height 33
click at [98, 263] on div "6 Roof" at bounding box center [97, 256] width 177 height 18
click at [730, 353] on span "Next" at bounding box center [729, 349] width 20 height 9
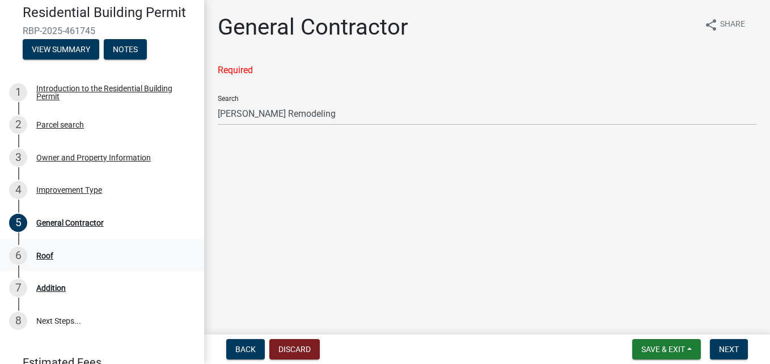
click at [28, 261] on div "6 Roof" at bounding box center [97, 256] width 177 height 18
click at [33, 264] on div "6 Roof" at bounding box center [97, 256] width 177 height 18
click at [46, 264] on div "6 Roof" at bounding box center [97, 256] width 177 height 18
click at [46, 260] on div "6 Roof" at bounding box center [97, 256] width 177 height 18
click at [18, 261] on div "6" at bounding box center [18, 256] width 18 height 18
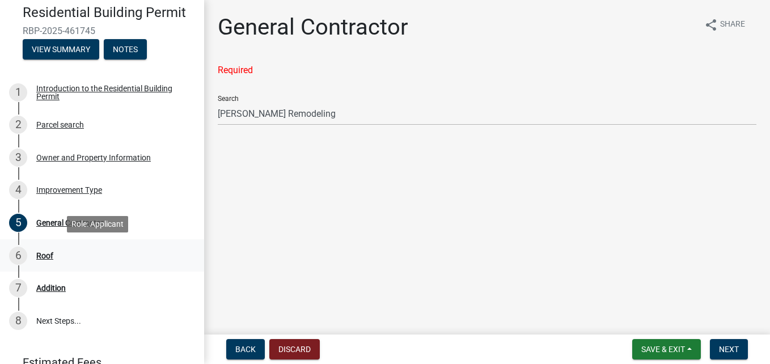
click at [16, 256] on div "6" at bounding box center [18, 256] width 18 height 18
click at [19, 255] on div "6" at bounding box center [18, 256] width 18 height 18
click at [25, 288] on div "7" at bounding box center [18, 288] width 18 height 18
click at [23, 292] on div "7" at bounding box center [18, 288] width 18 height 18
click at [23, 291] on div "7" at bounding box center [18, 288] width 18 height 18
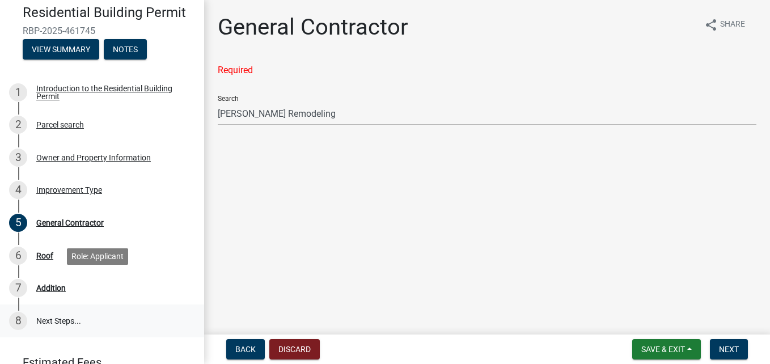
click at [21, 332] on link "8 Next Steps..." at bounding box center [102, 321] width 204 height 33
click at [24, 332] on link "8 Next Steps..." at bounding box center [102, 321] width 204 height 33
click at [19, 257] on div "6" at bounding box center [18, 256] width 18 height 18
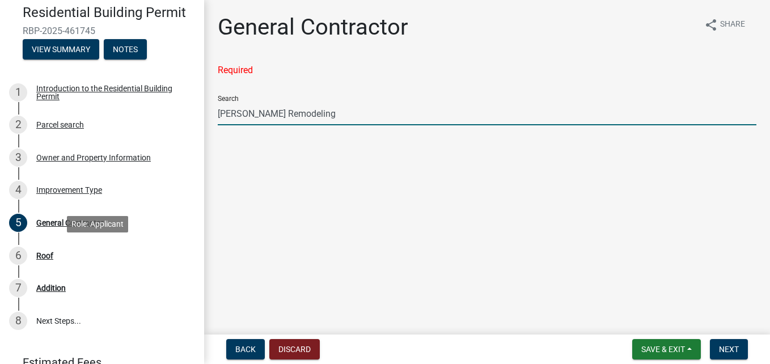
click at [309, 117] on input "[PERSON_NAME] Remodeling" at bounding box center [487, 113] width 539 height 23
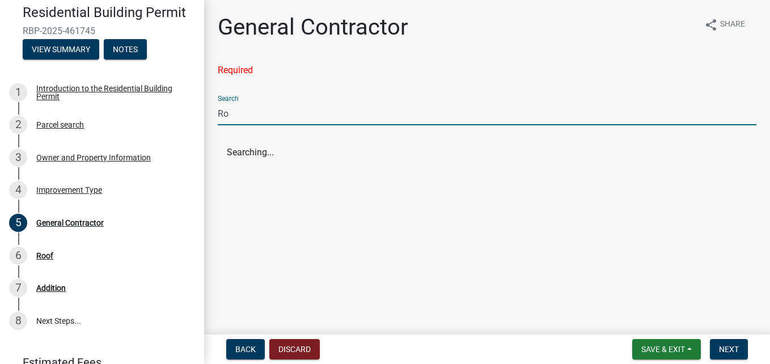
type input "R"
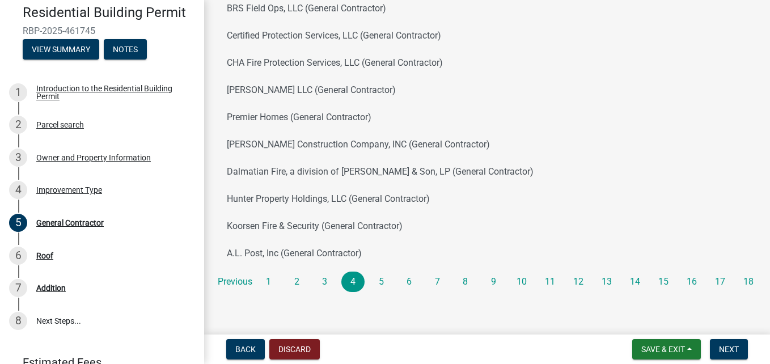
scroll to position [150, 0]
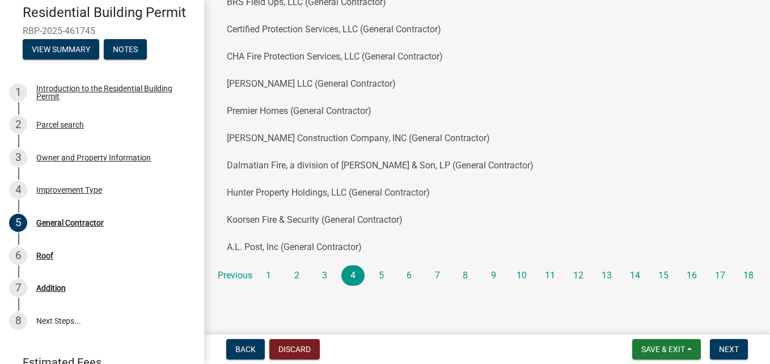
click at [289, 285] on li "2" at bounding box center [299, 275] width 28 height 20
click at [273, 280] on link "1" at bounding box center [269, 275] width 24 height 20
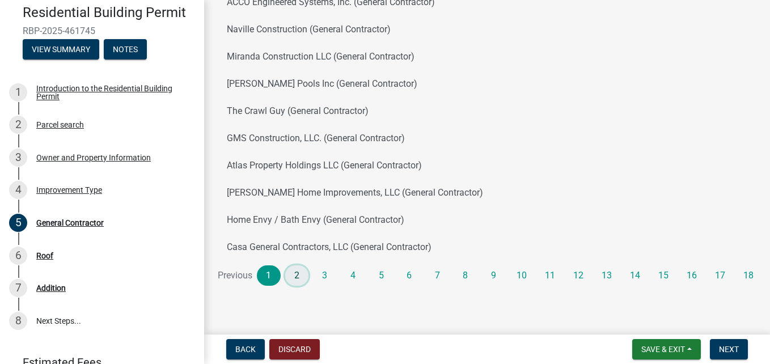
click at [294, 278] on link "2" at bounding box center [297, 275] width 24 height 20
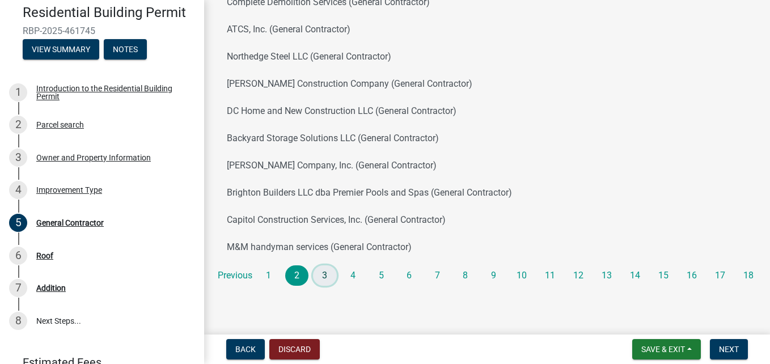
click at [323, 281] on link "3" at bounding box center [325, 275] width 24 height 20
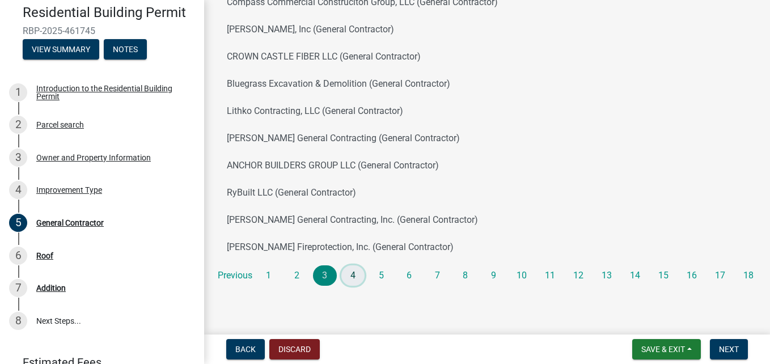
click at [352, 282] on link "4" at bounding box center [353, 275] width 24 height 20
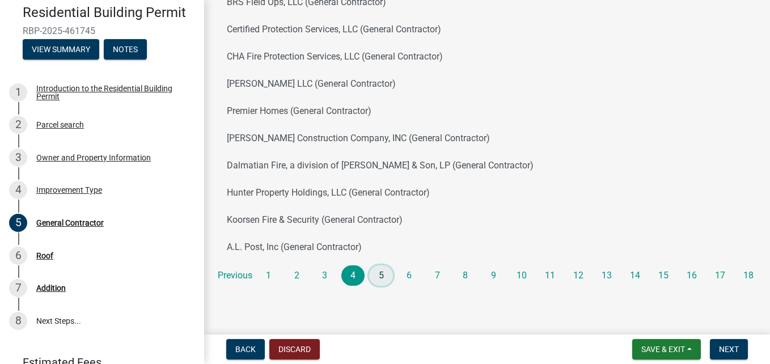
click at [378, 282] on link "5" at bounding box center [381, 275] width 24 height 20
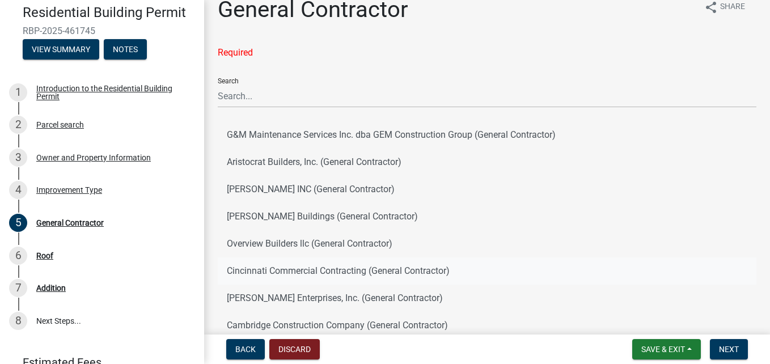
scroll to position [0, 0]
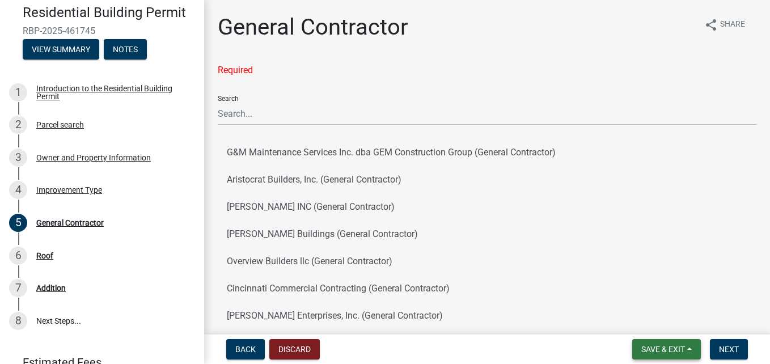
click at [651, 345] on span "Save & Exit" at bounding box center [663, 349] width 44 height 9
click at [636, 288] on button "Save" at bounding box center [655, 292] width 91 height 27
